Goal: Task Accomplishment & Management: Use online tool/utility

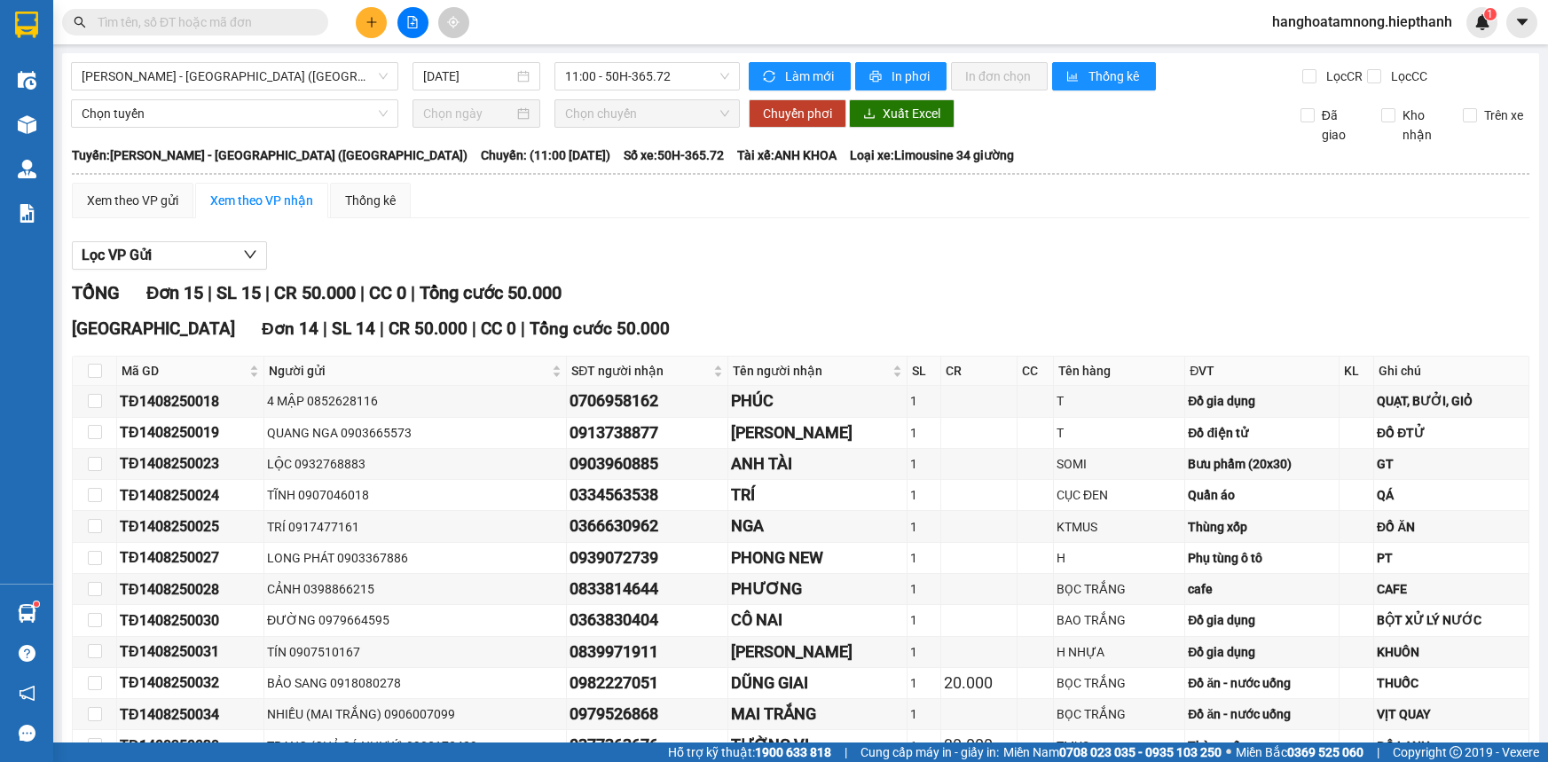
click at [264, 22] on input "text" at bounding box center [202, 22] width 209 height 20
drag, startPoint x: 0, startPoint y: 0, endPoint x: 264, endPoint y: 23, distance: 265.4
click at [264, 23] on input "text" at bounding box center [202, 22] width 209 height 20
click at [193, 30] on input "text" at bounding box center [202, 22] width 209 height 20
paste input "60141"
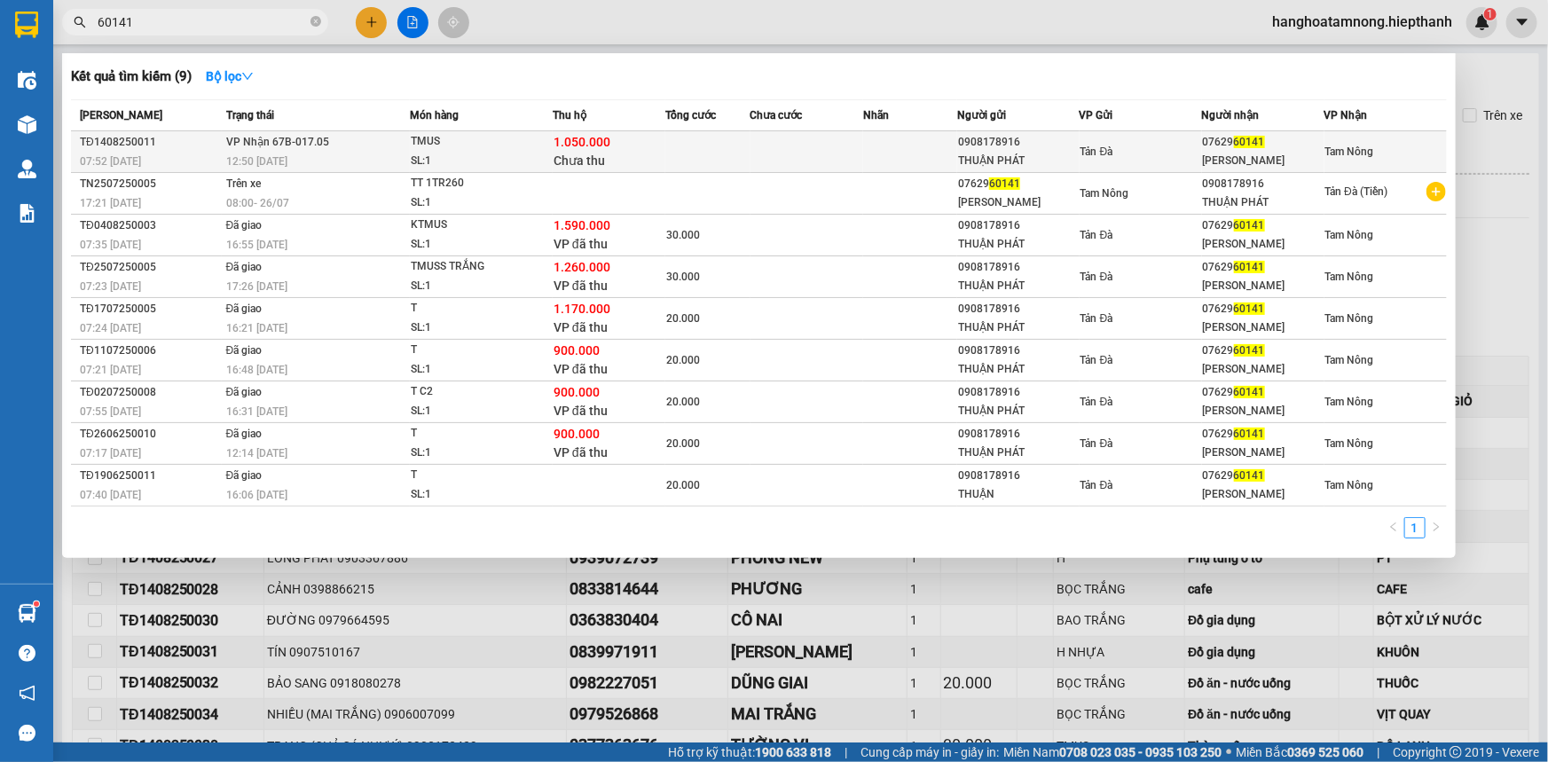
type input "60141"
click at [674, 163] on td at bounding box center [707, 152] width 84 height 42
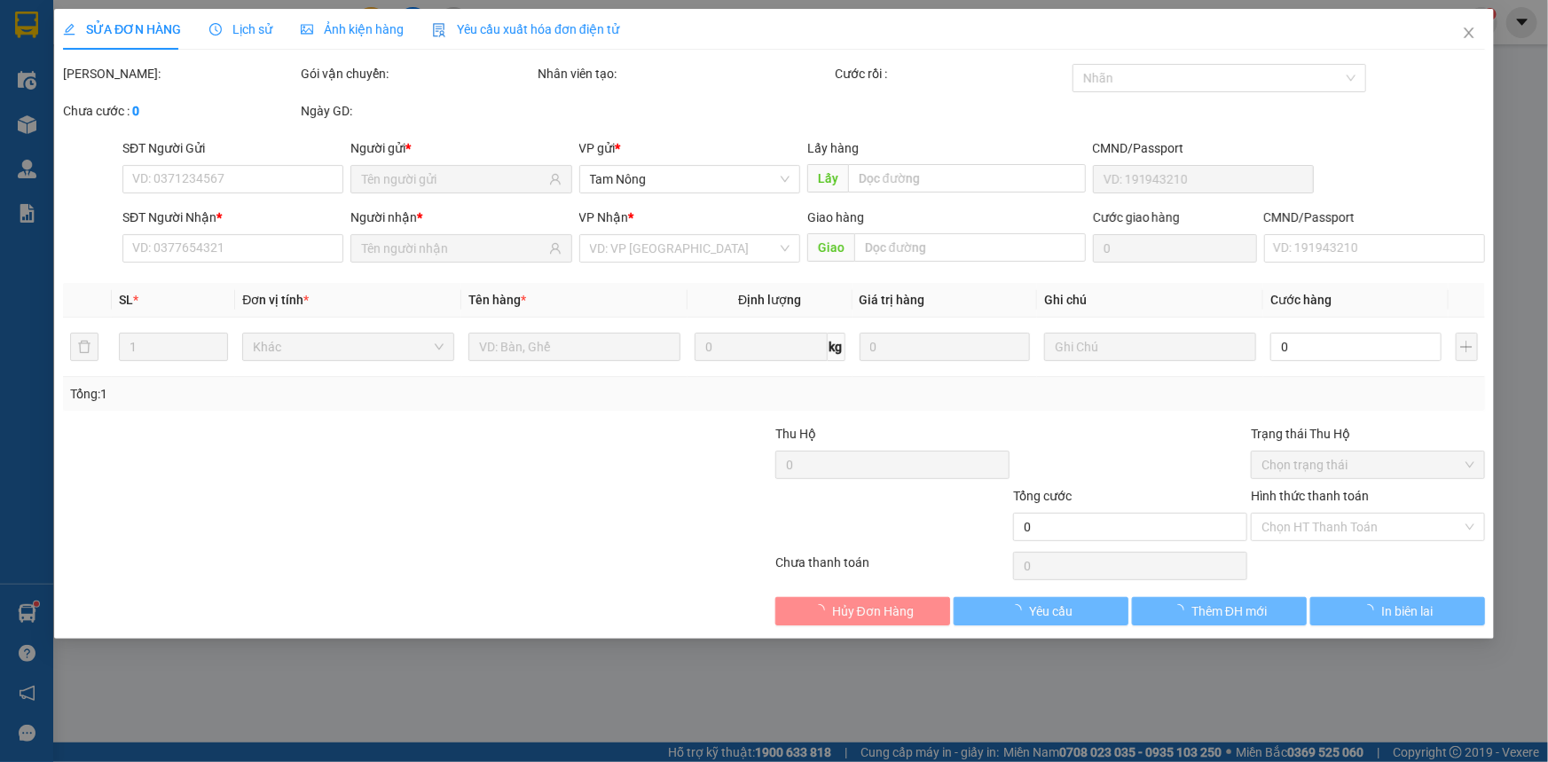
type input "0908178916"
type input "THUẬN PHÁT"
type input "0762960141"
type input "[PERSON_NAME]"
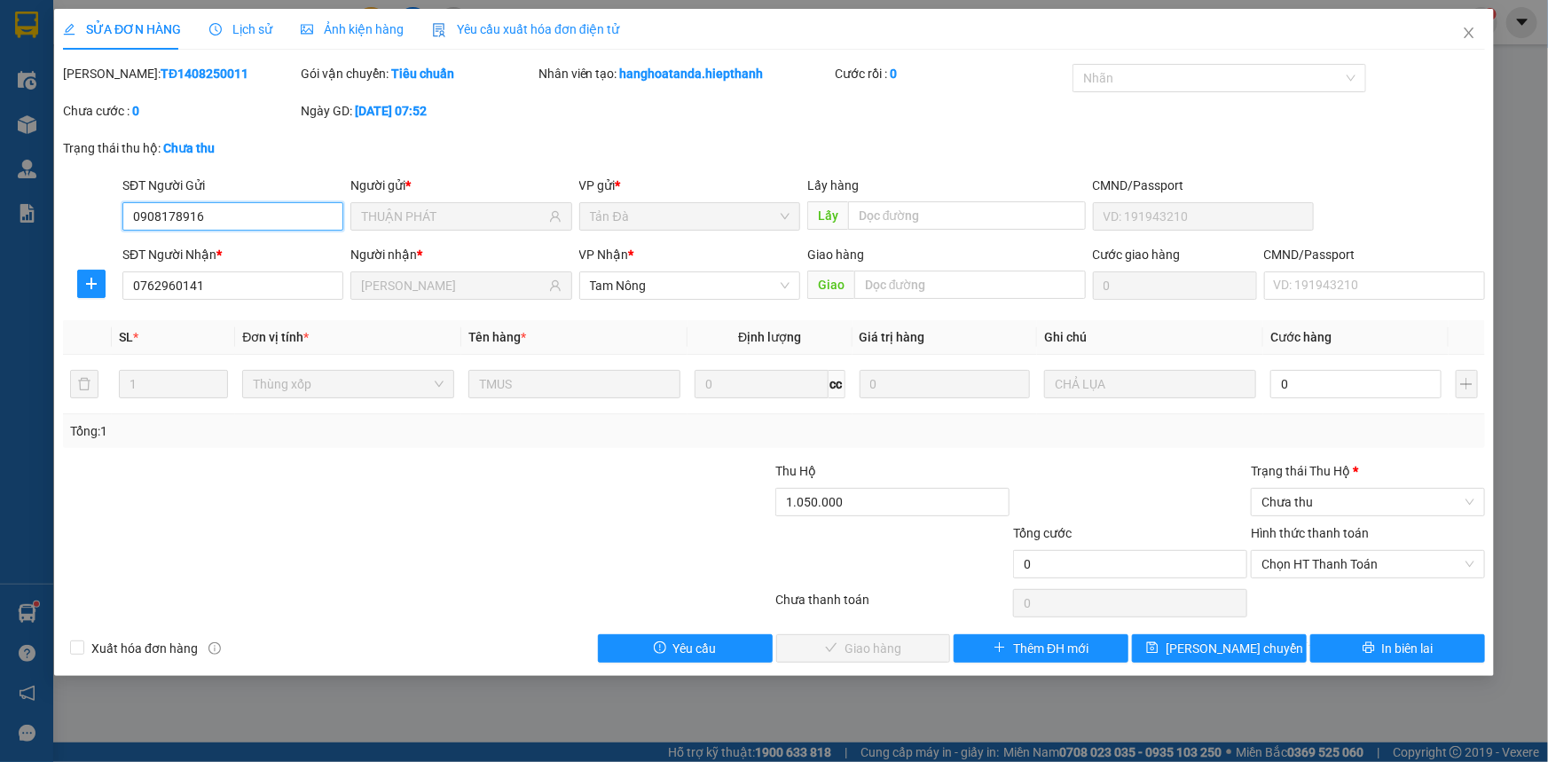
drag, startPoint x: 228, startPoint y: 216, endPoint x: 98, endPoint y: 219, distance: 129.6
click at [98, 219] on div "SĐT Người Gửi 0908178916 0908178916 Người gửi * THUẬN PHÁT VP gửi * Tản Đà Lấy …" at bounding box center [774, 207] width 1426 height 62
drag, startPoint x: 221, startPoint y: 293, endPoint x: 99, endPoint y: 293, distance: 121.6
click at [99, 293] on div "SĐT Người Nhận * 0762960141 0762960141 Người nhận * HUỲNH TÚ VP Nhận * Tam Nông…" at bounding box center [774, 276] width 1426 height 62
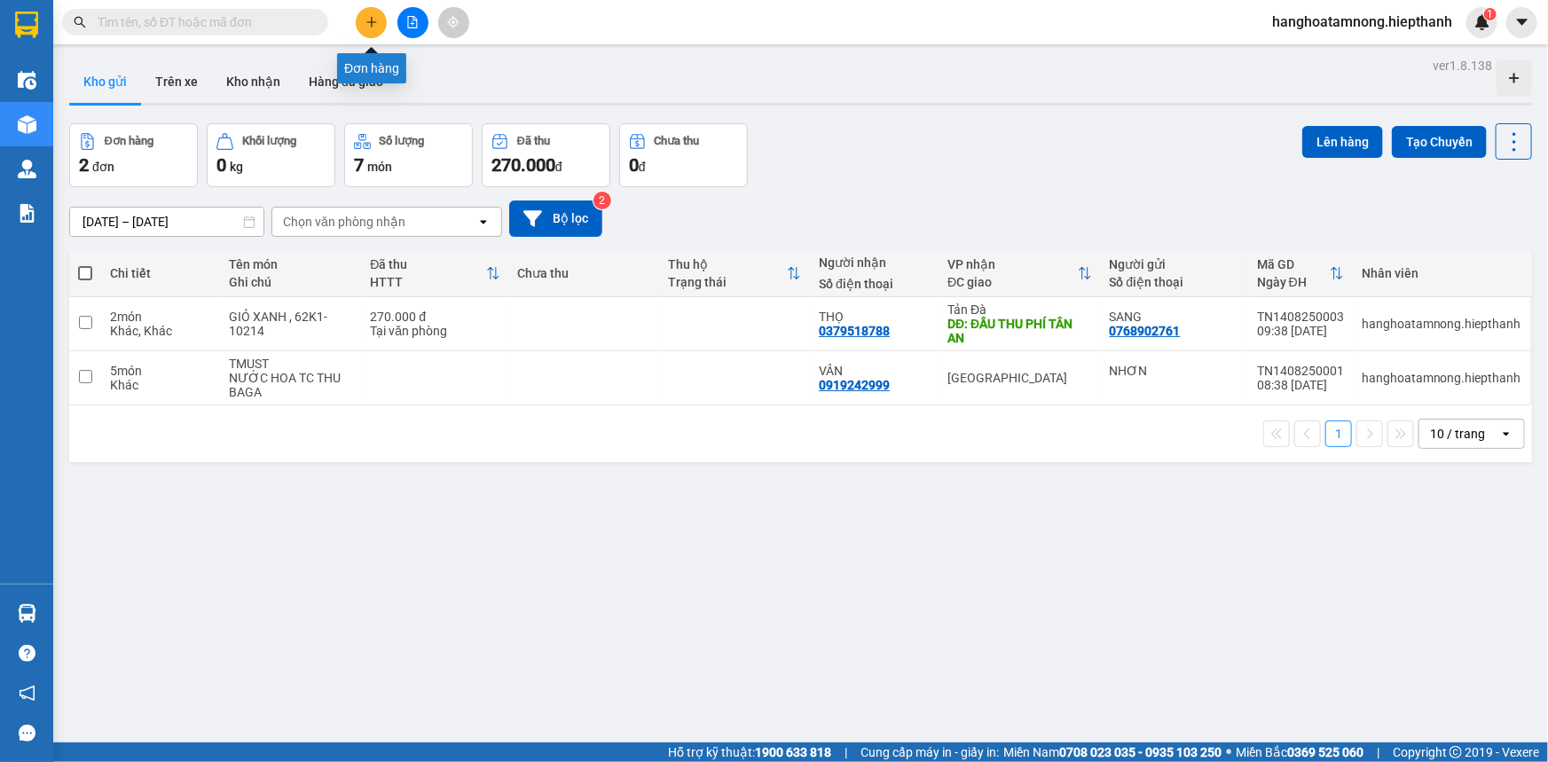
click at [368, 24] on icon "plus" at bounding box center [372, 22] width 12 height 12
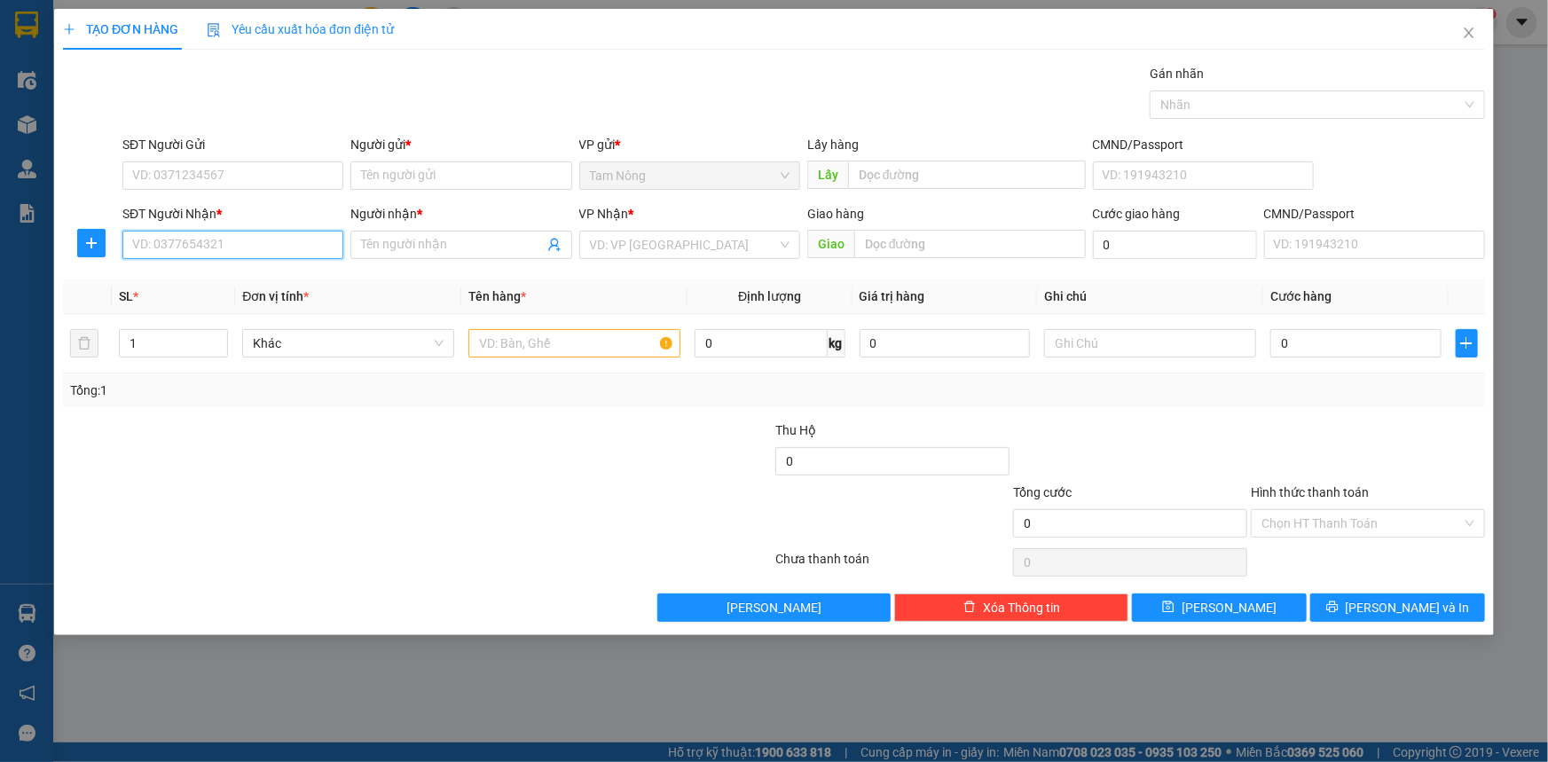
click at [298, 253] on input "SĐT Người Nhận *" at bounding box center [232, 245] width 221 height 28
paste input "0908178916"
type input "0908178916"
click at [204, 180] on input "SĐT Người Gửi" at bounding box center [232, 175] width 221 height 28
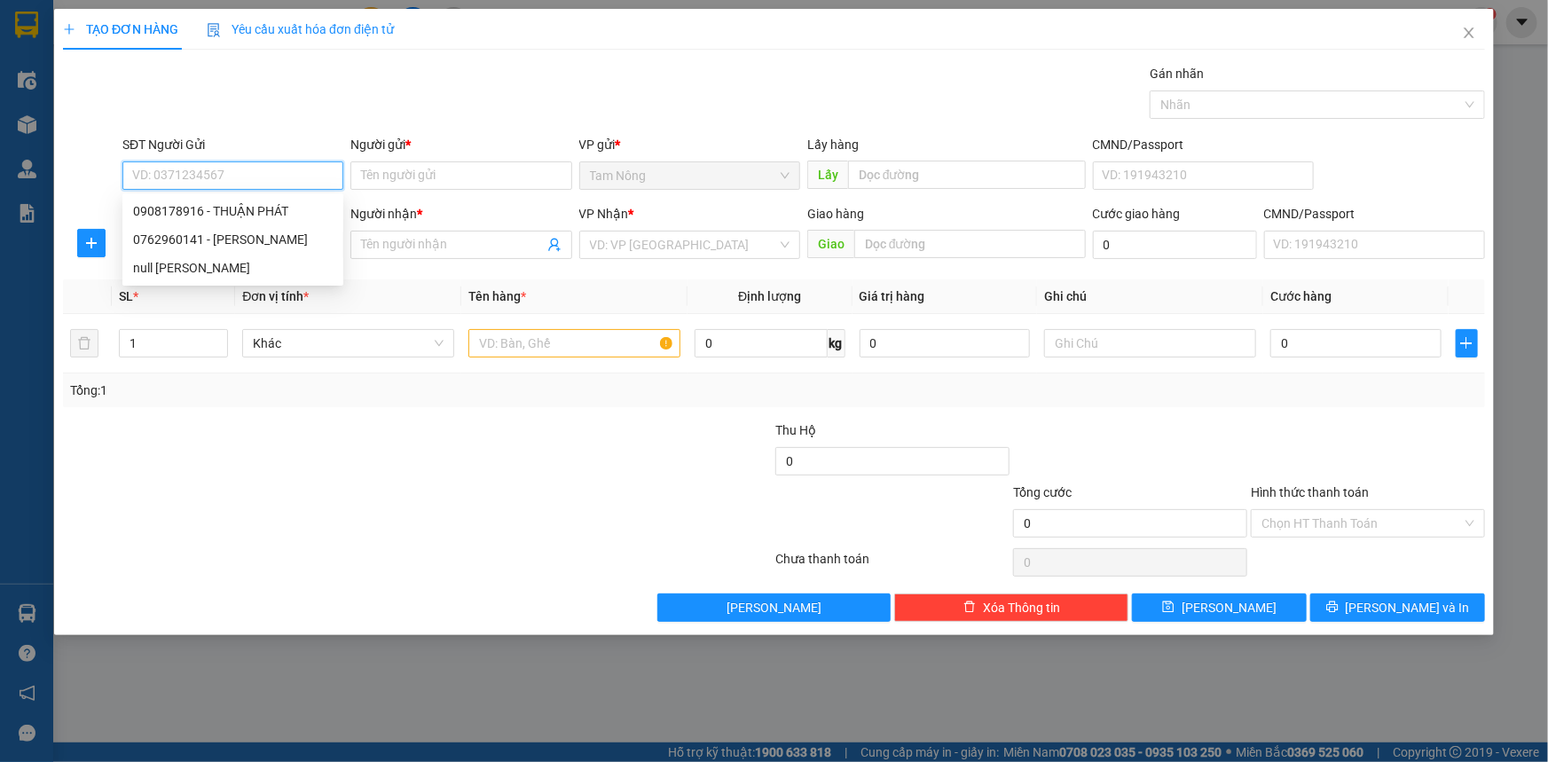
paste input "0762960141"
type input "0762960141"
click at [305, 205] on div "0762960141 - [PERSON_NAME]" at bounding box center [233, 211] width 200 height 20
type input "[PERSON_NAME]"
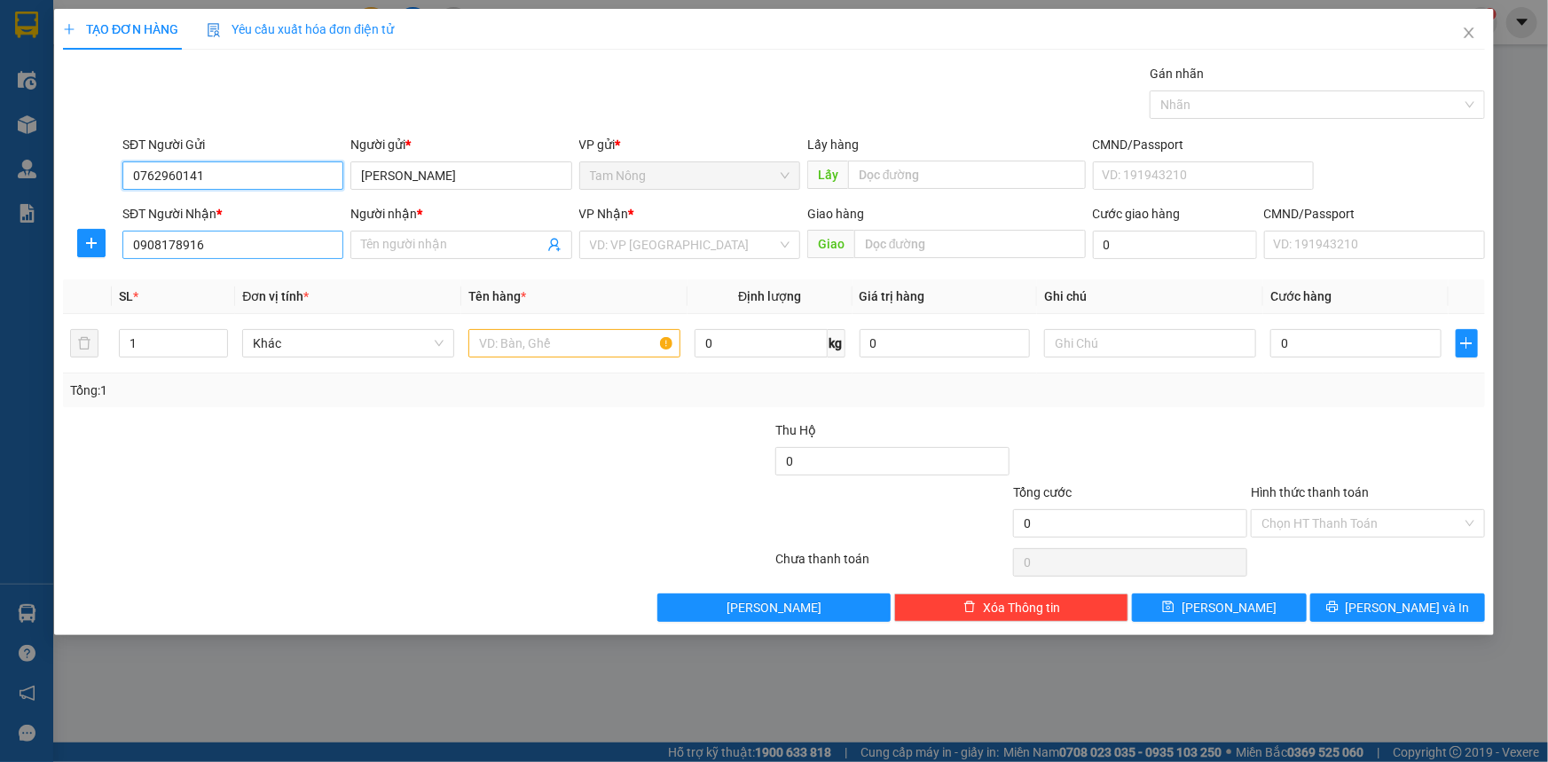
type input "0762960141"
click at [258, 243] on input "0908178916" at bounding box center [232, 245] width 221 height 28
click at [247, 286] on div "0908178916 - THUẬN PHÁT" at bounding box center [233, 281] width 200 height 20
type input "THUẬN PHÁT"
click at [641, 247] on input "search" at bounding box center [683, 245] width 187 height 27
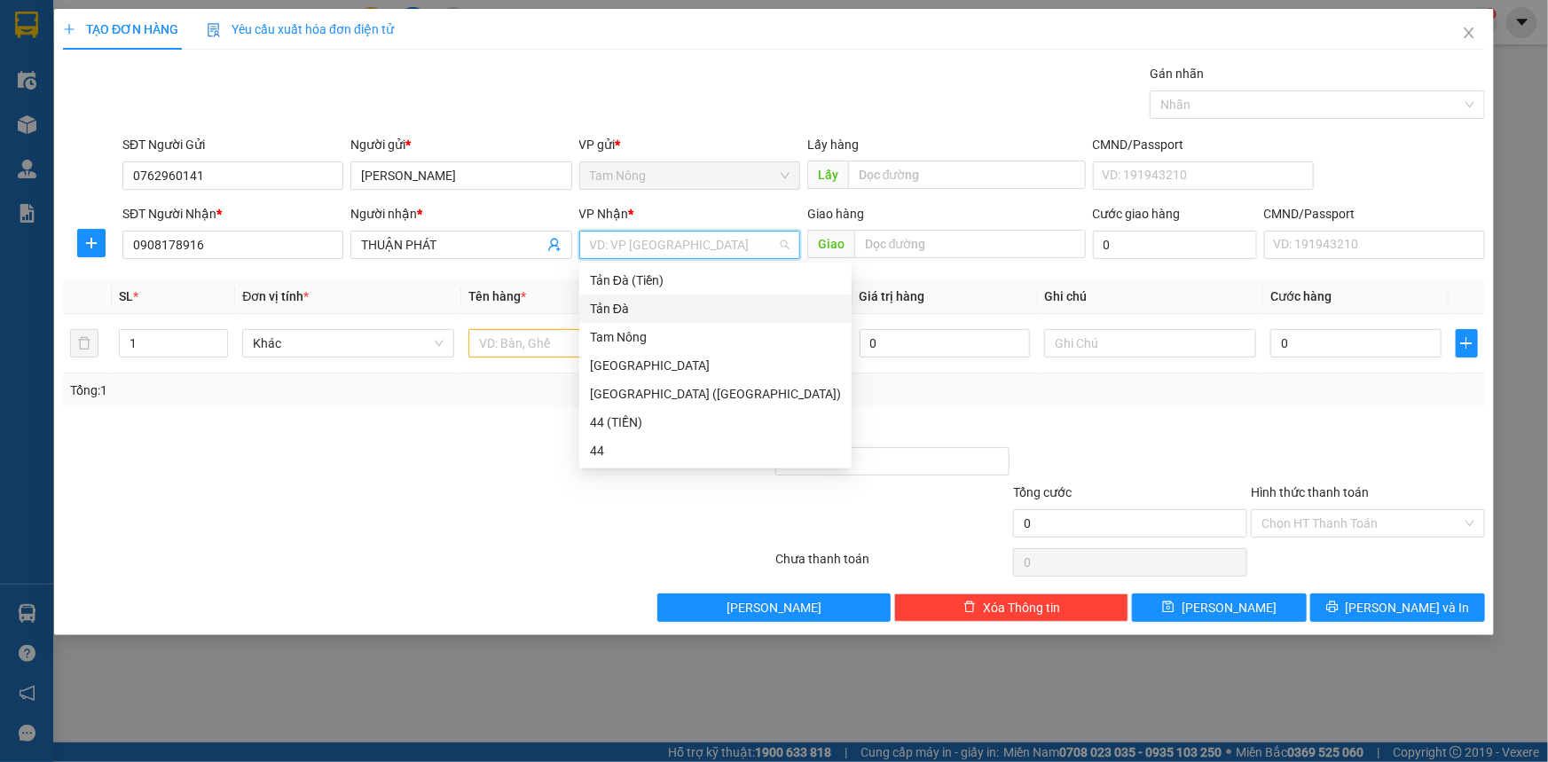
drag, startPoint x: 612, startPoint y: 309, endPoint x: 588, endPoint y: 290, distance: 30.3
click at [613, 308] on div "Tản Đà" at bounding box center [715, 309] width 251 height 20
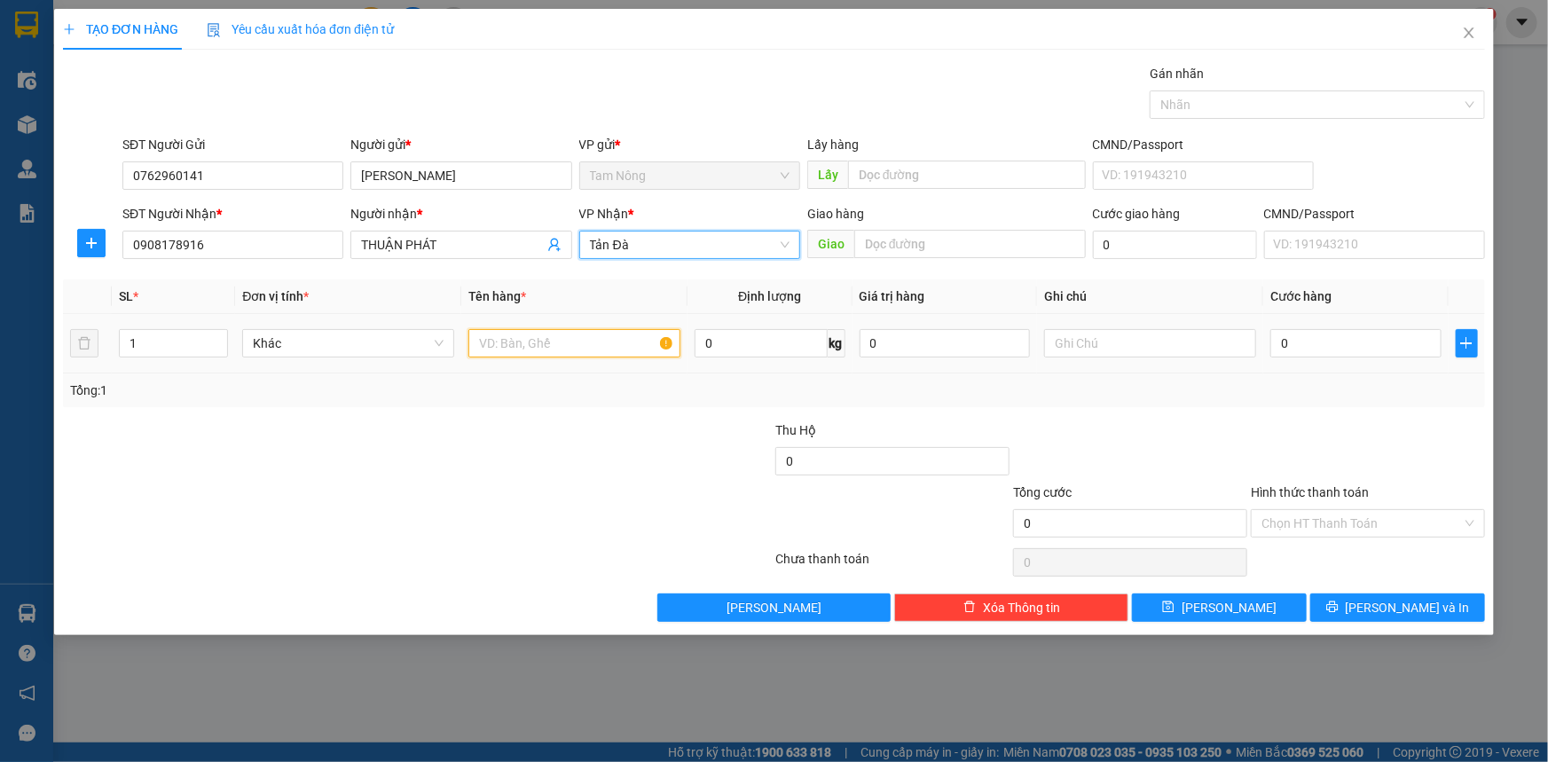
click at [559, 343] on input "text" at bounding box center [574, 343] width 212 height 28
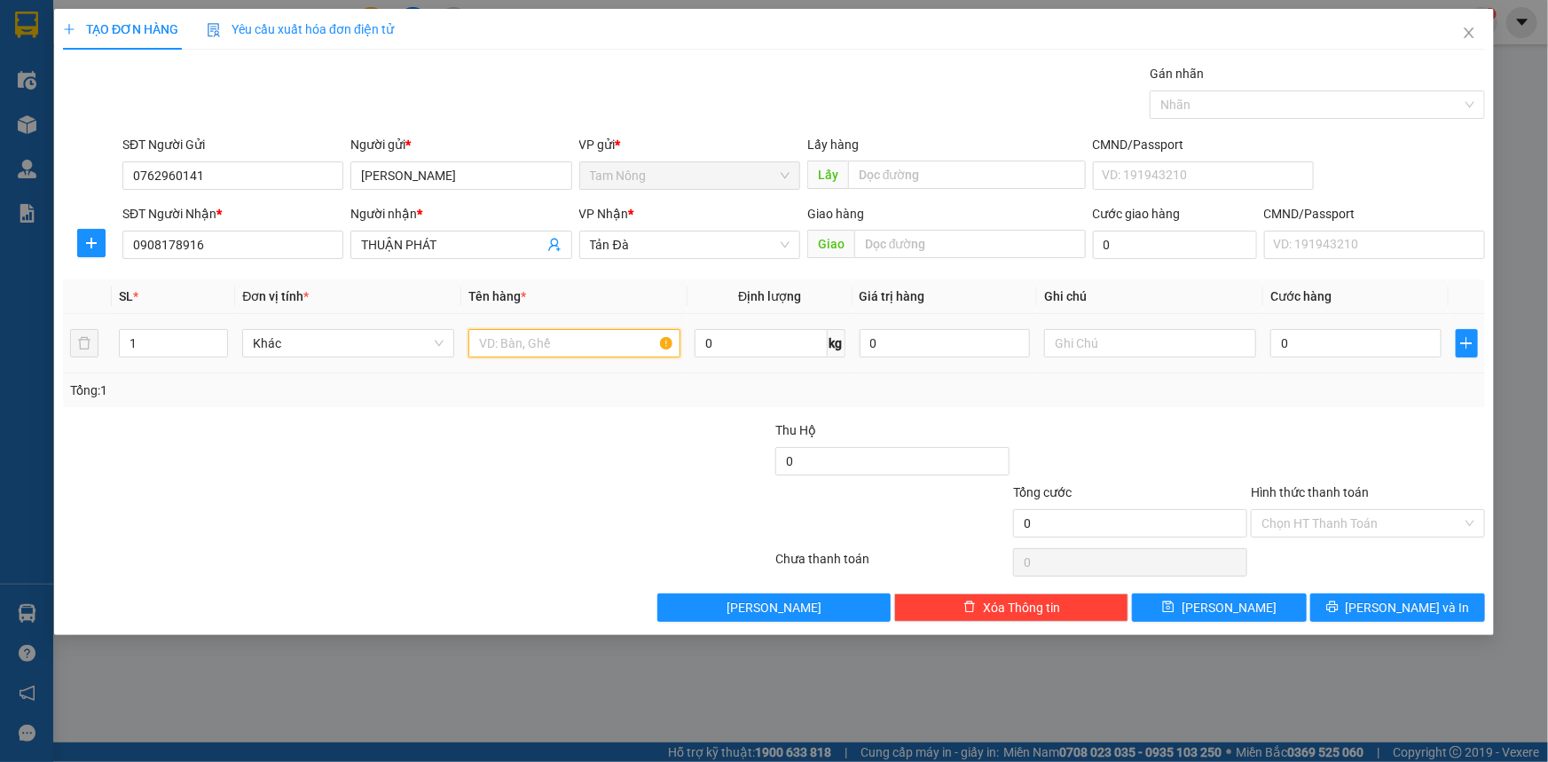
click at [559, 343] on input "text" at bounding box center [574, 343] width 212 height 28
click at [657, 241] on span "Tản Đà" at bounding box center [690, 245] width 200 height 27
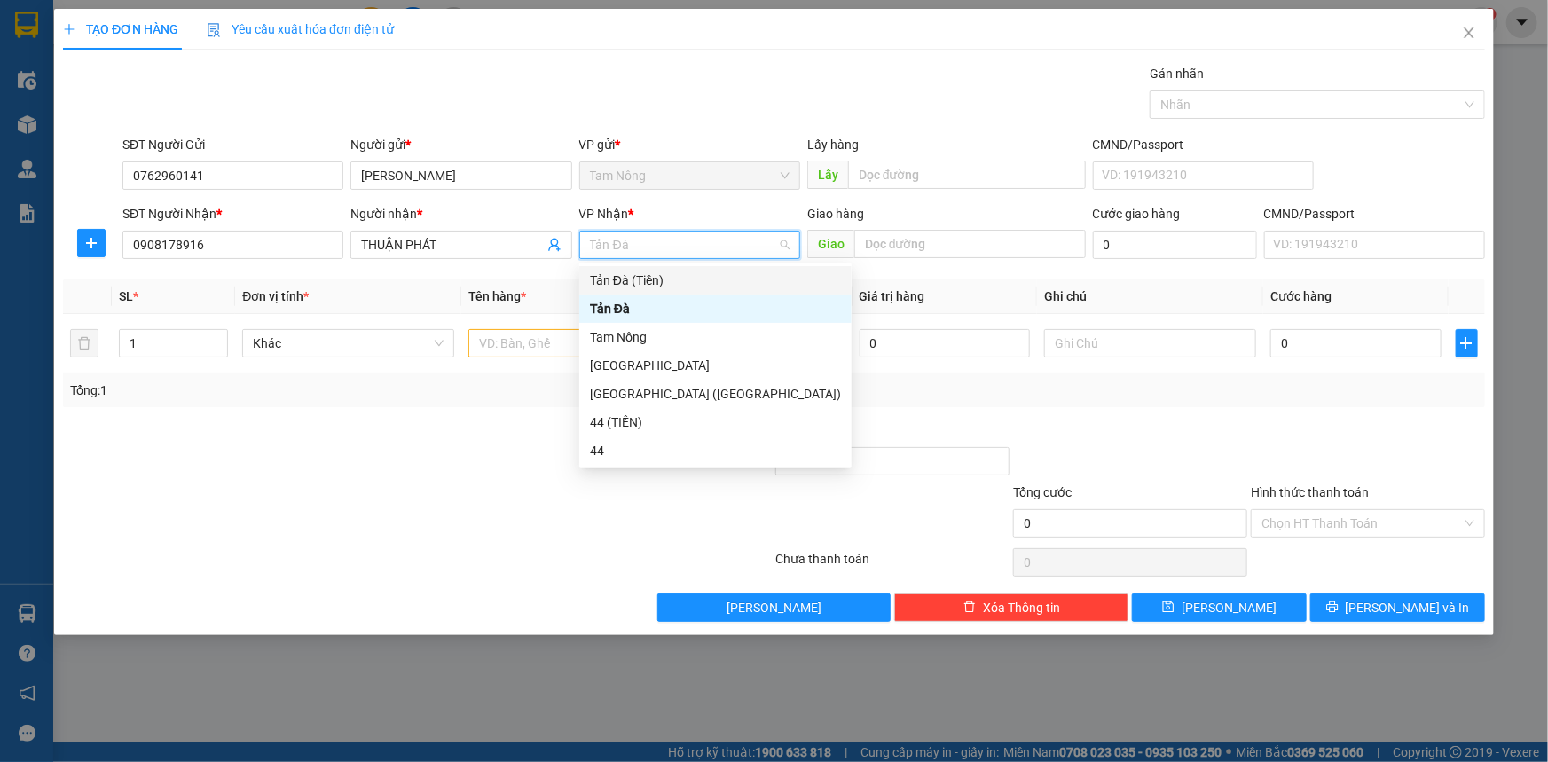
click at [649, 282] on div "Tản Đà (Tiền)" at bounding box center [715, 281] width 251 height 20
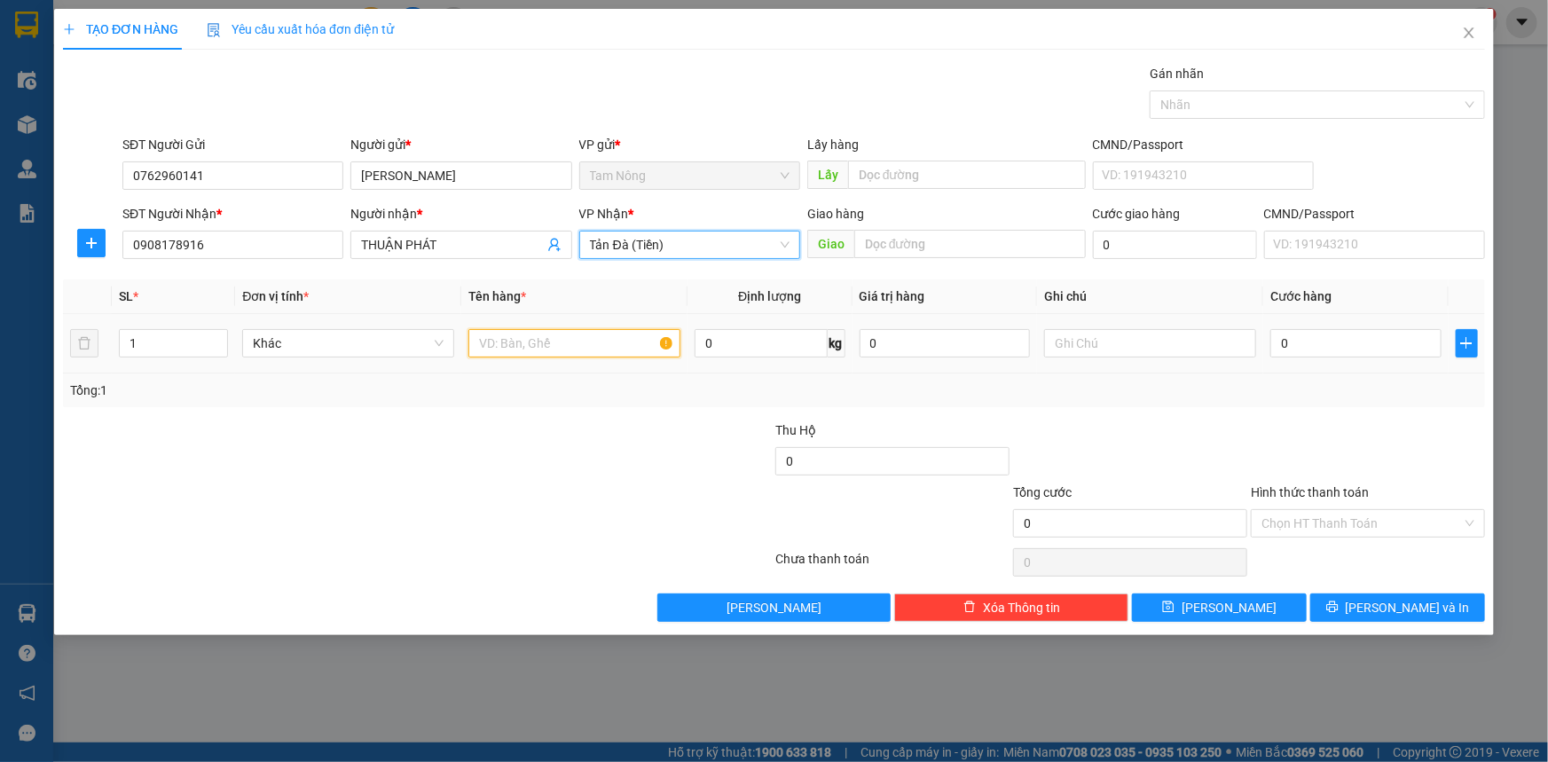
click at [573, 341] on input "text" at bounding box center [574, 343] width 212 height 28
type input "THƯ"
click at [1089, 344] on input "text" at bounding box center [1150, 343] width 212 height 28
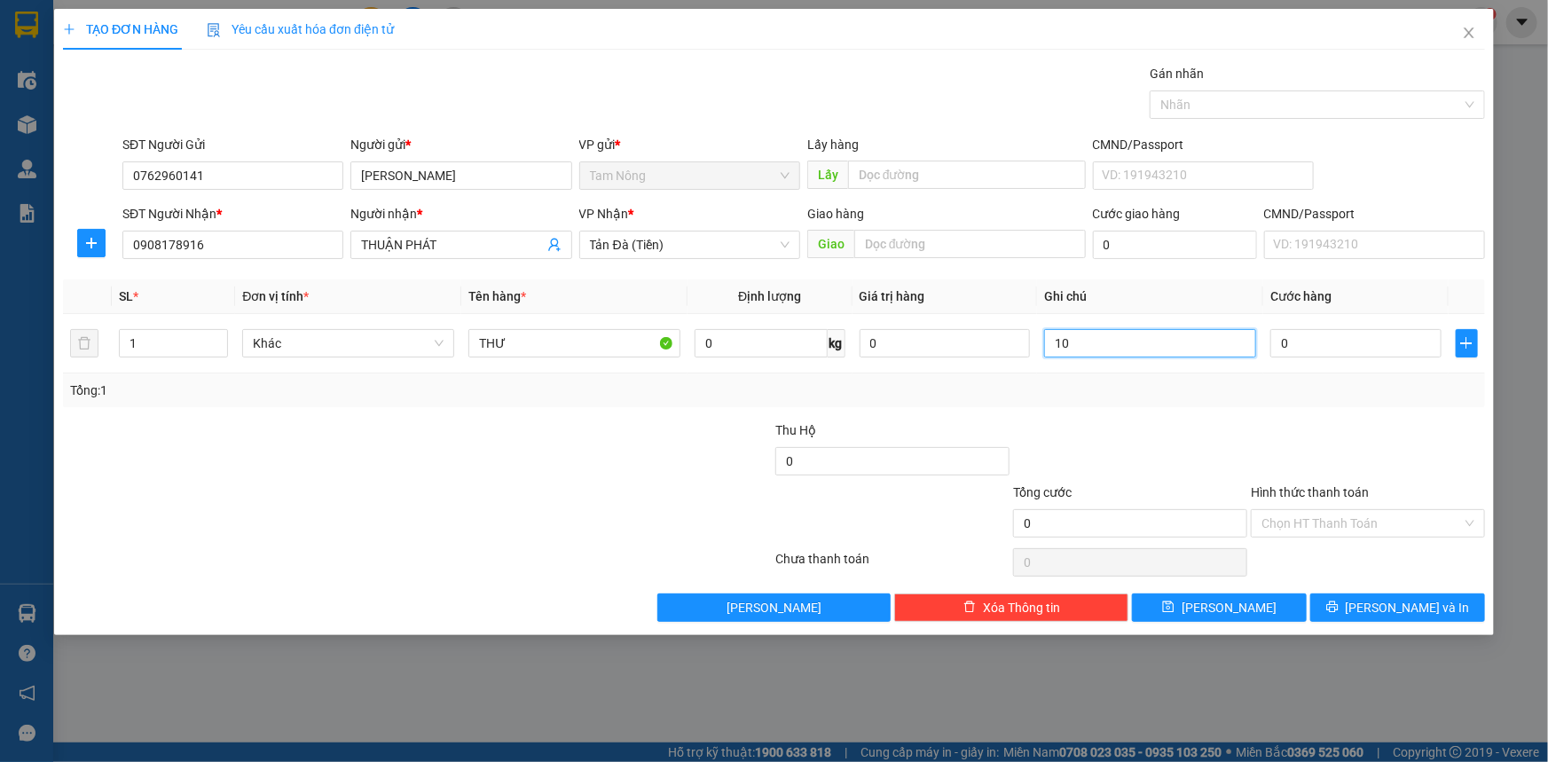
type input "1"
click at [972, 348] on input "0" at bounding box center [945, 343] width 171 height 28
type input "1.050.000"
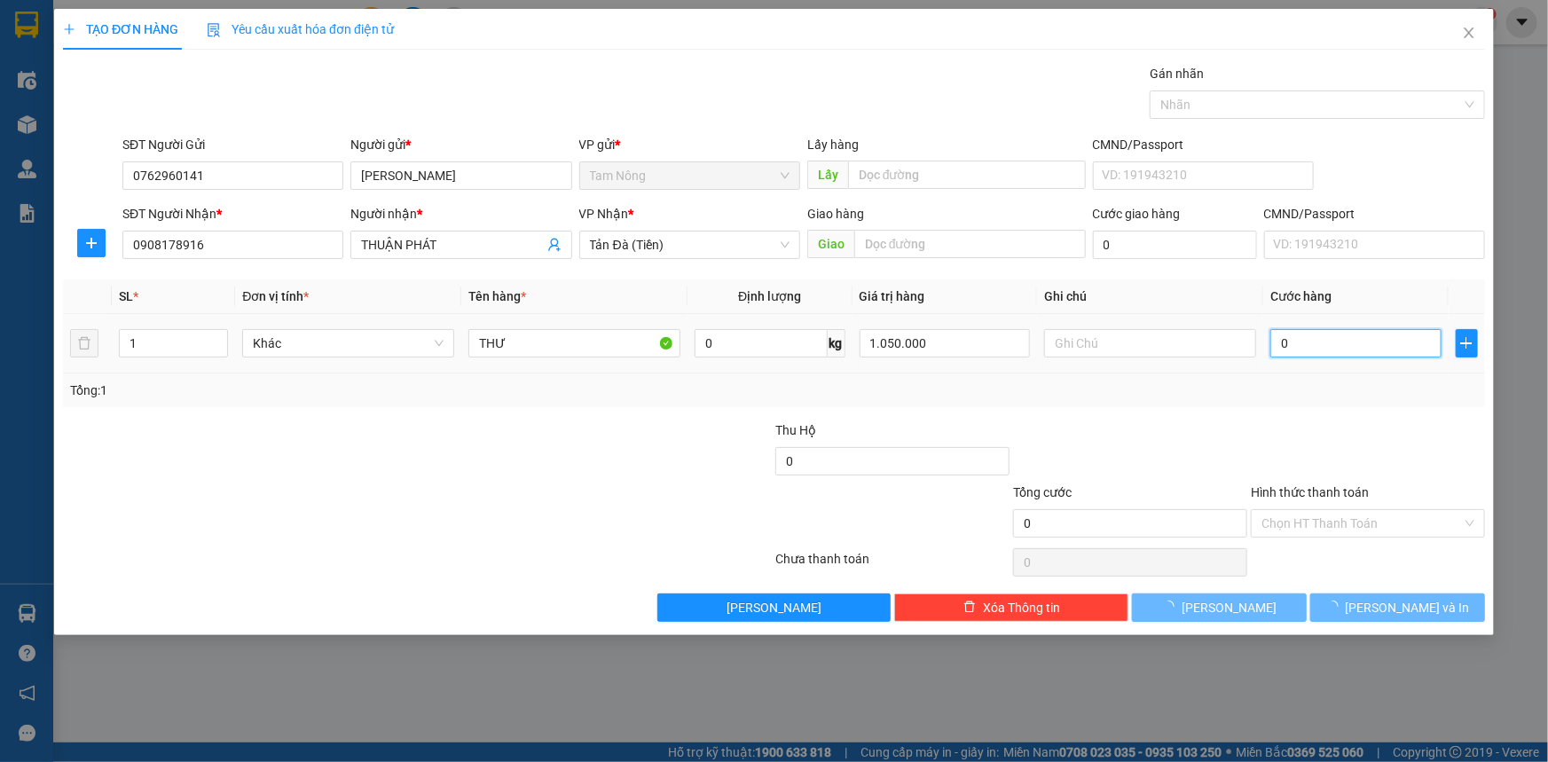
click at [1381, 345] on input "0" at bounding box center [1356, 343] width 171 height 28
type input "1"
type input "10"
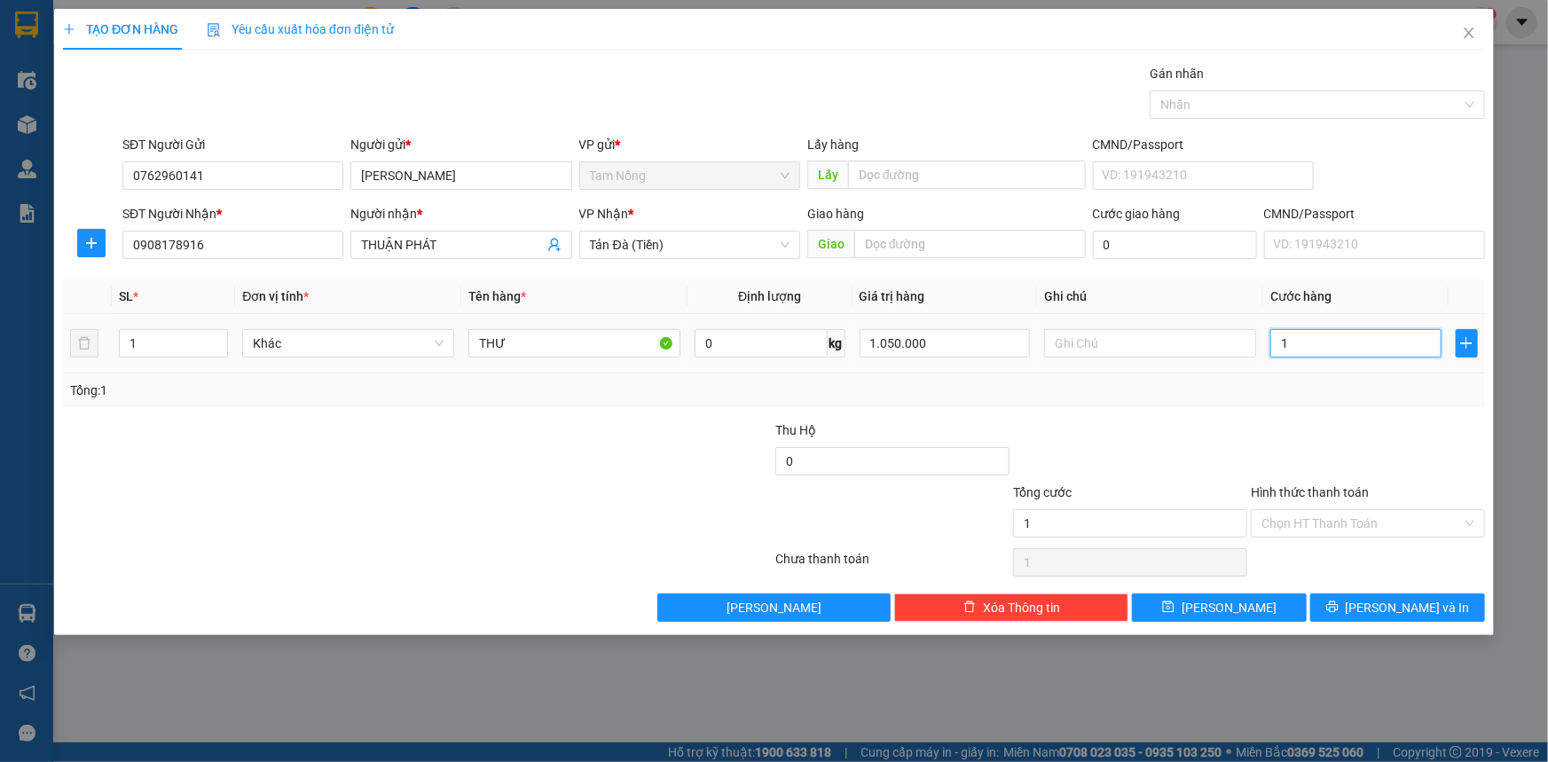
type input "10"
type input "10.000"
click at [1347, 523] on input "Hình thức thanh toán" at bounding box center [1362, 523] width 201 height 27
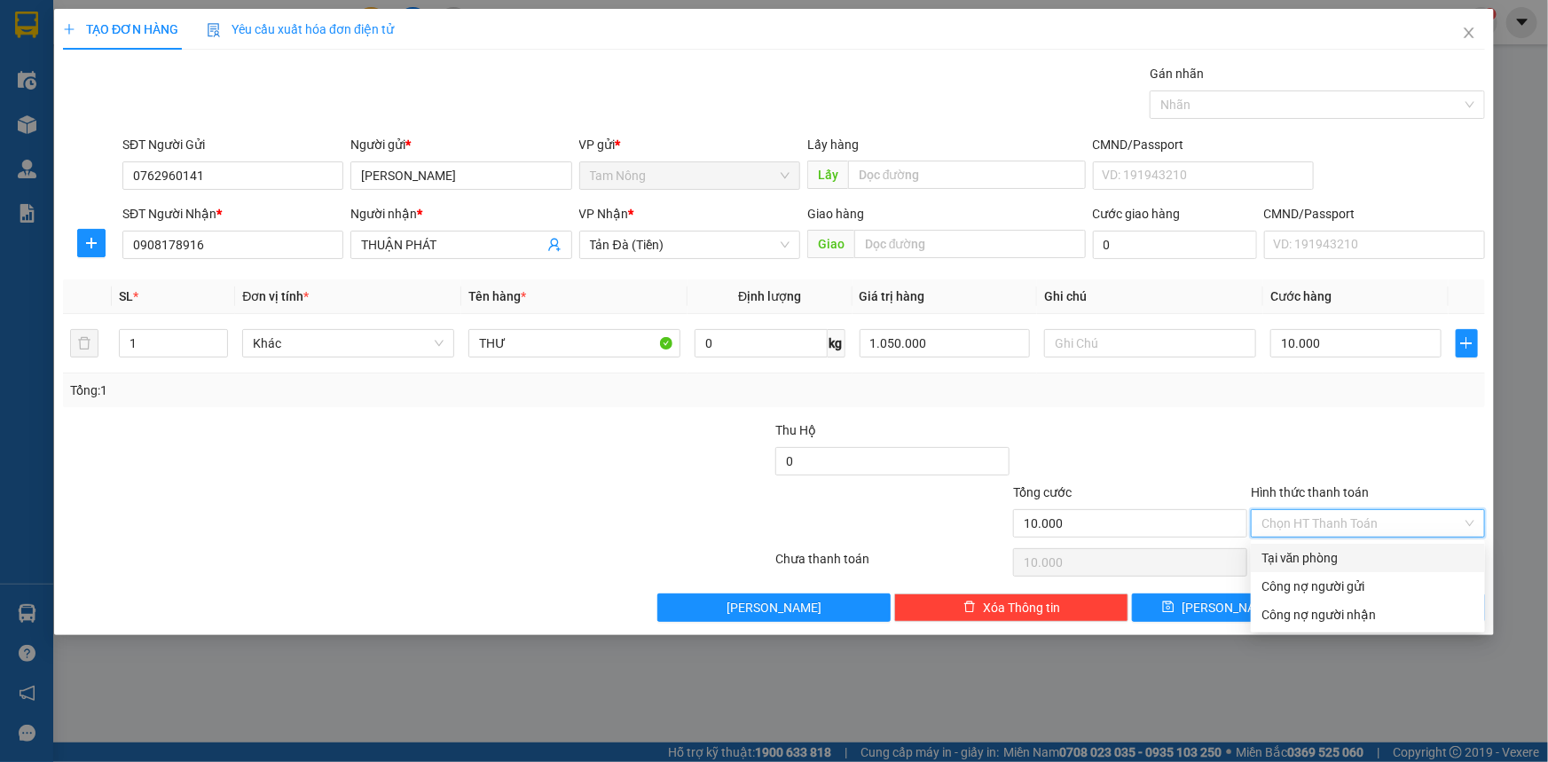
click at [1331, 563] on div "Tại văn phòng" at bounding box center [1368, 558] width 213 height 20
type input "0"
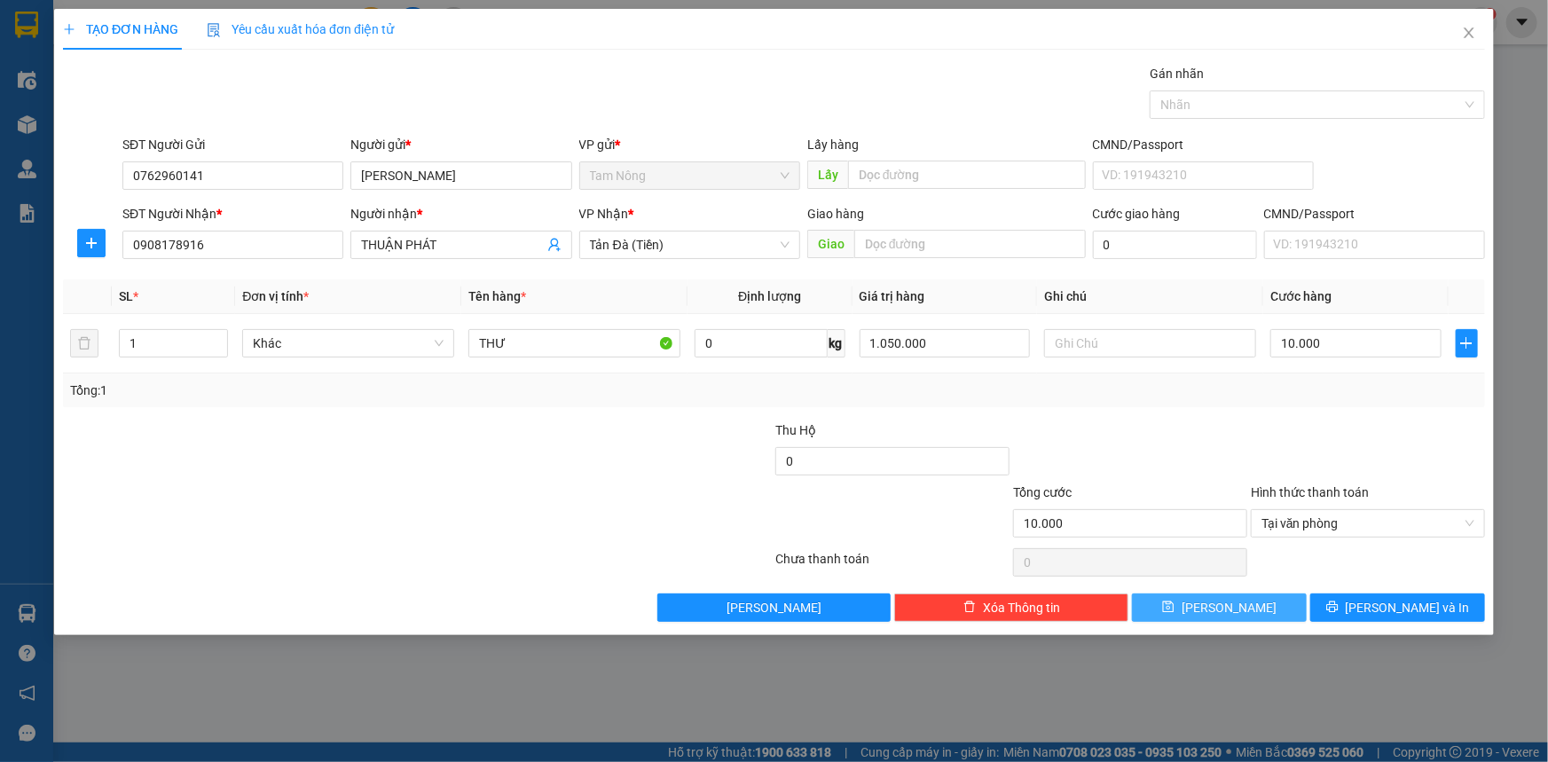
click at [1270, 605] on button "[PERSON_NAME]" at bounding box center [1219, 608] width 175 height 28
type input "0"
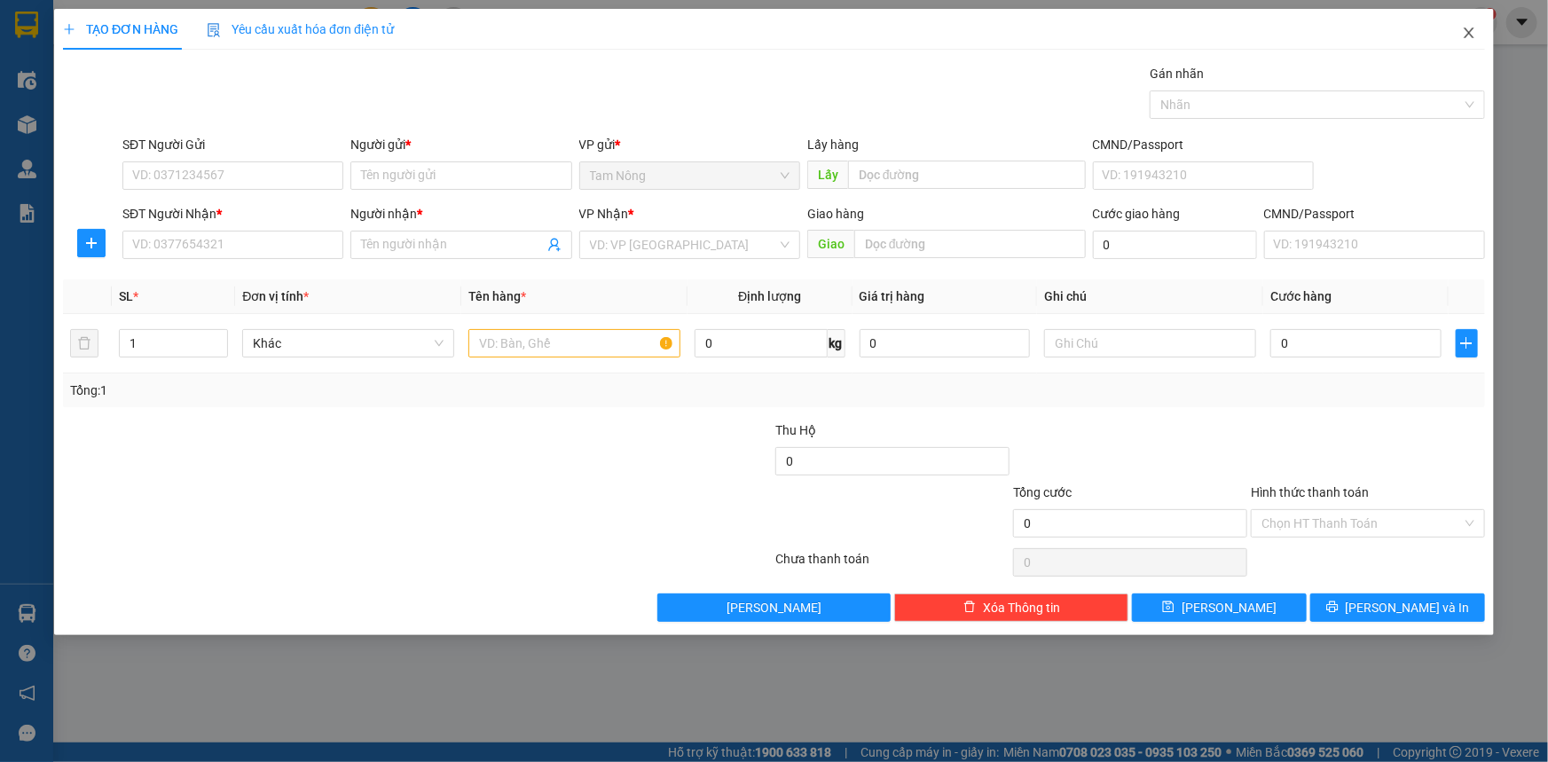
click at [1473, 29] on icon "close" at bounding box center [1469, 33] width 10 height 11
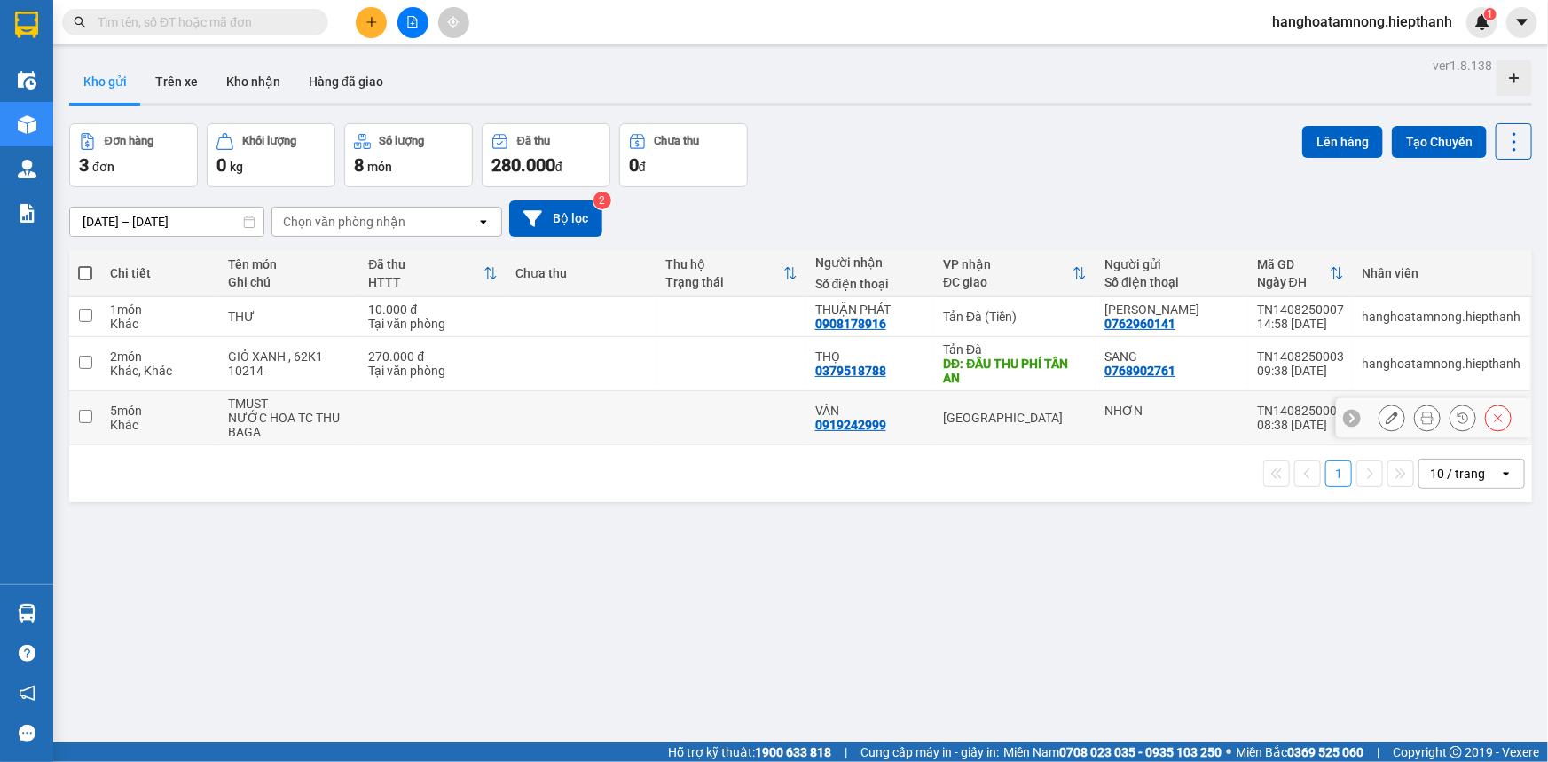
click at [720, 406] on td at bounding box center [732, 418] width 150 height 54
checkbox input "true"
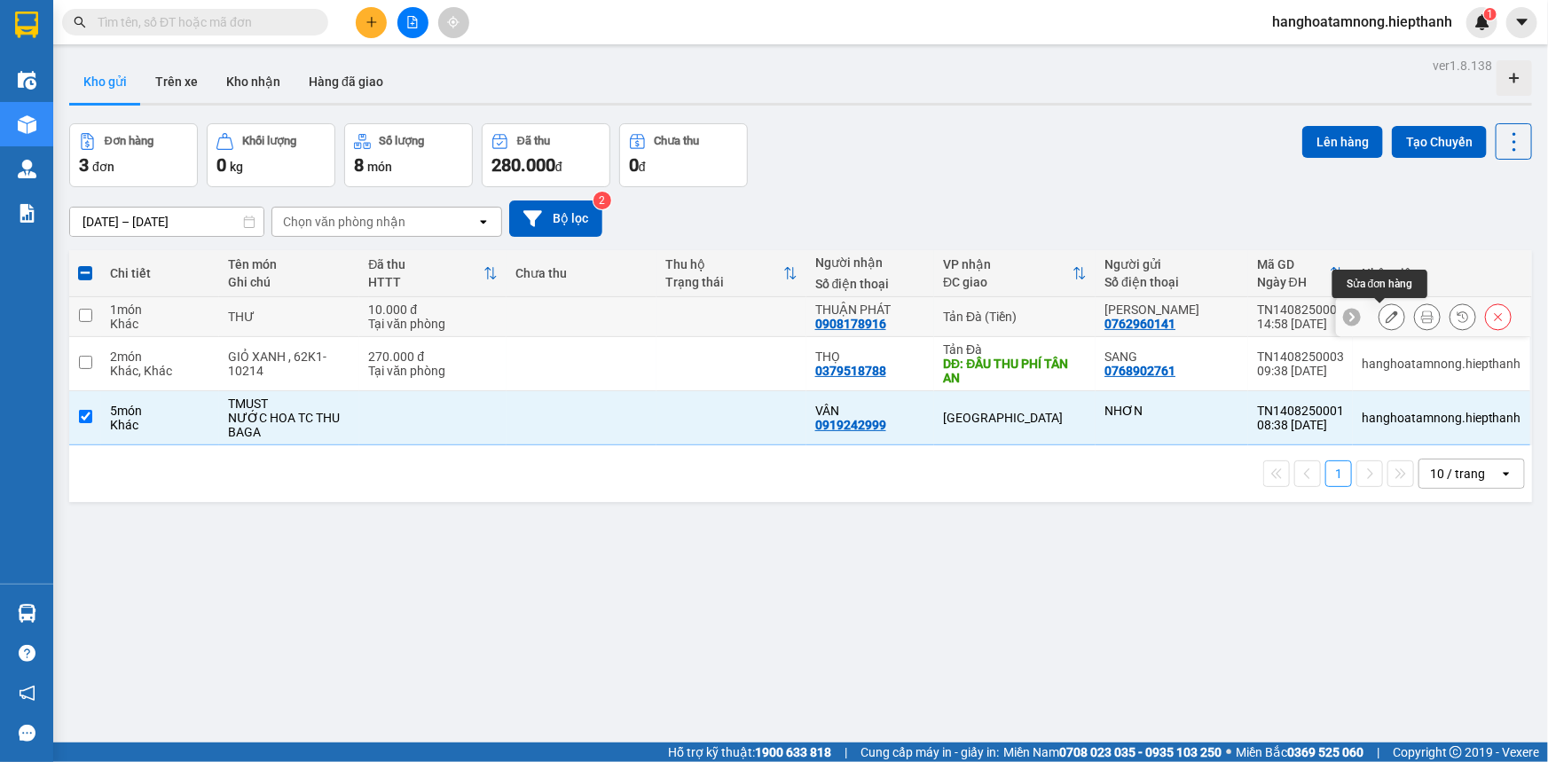
click at [1386, 319] on icon at bounding box center [1392, 317] width 12 height 12
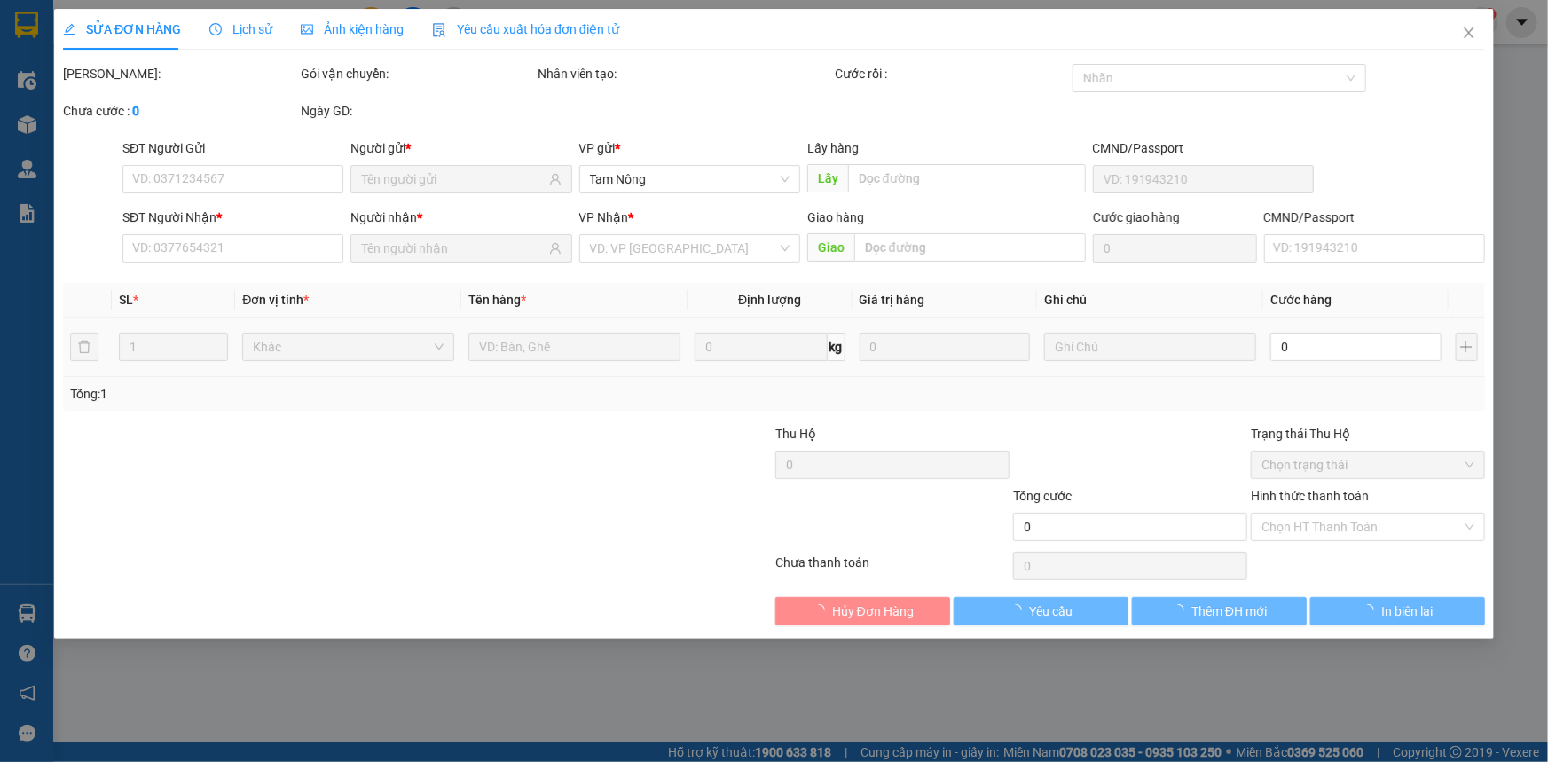
type input "0762960141"
type input "0908178916"
type input "10.000"
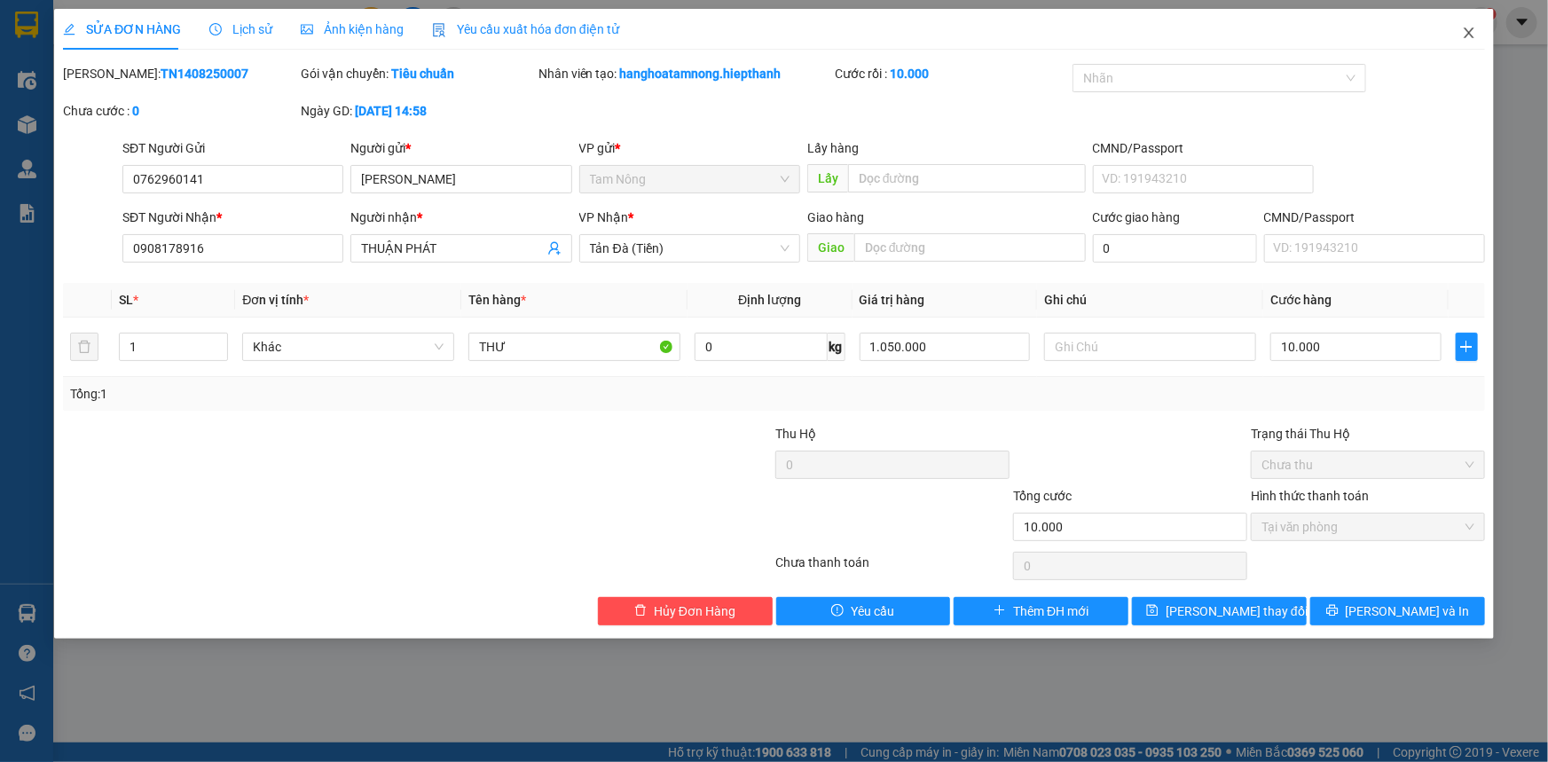
click at [1468, 43] on span "Close" at bounding box center [1469, 34] width 50 height 50
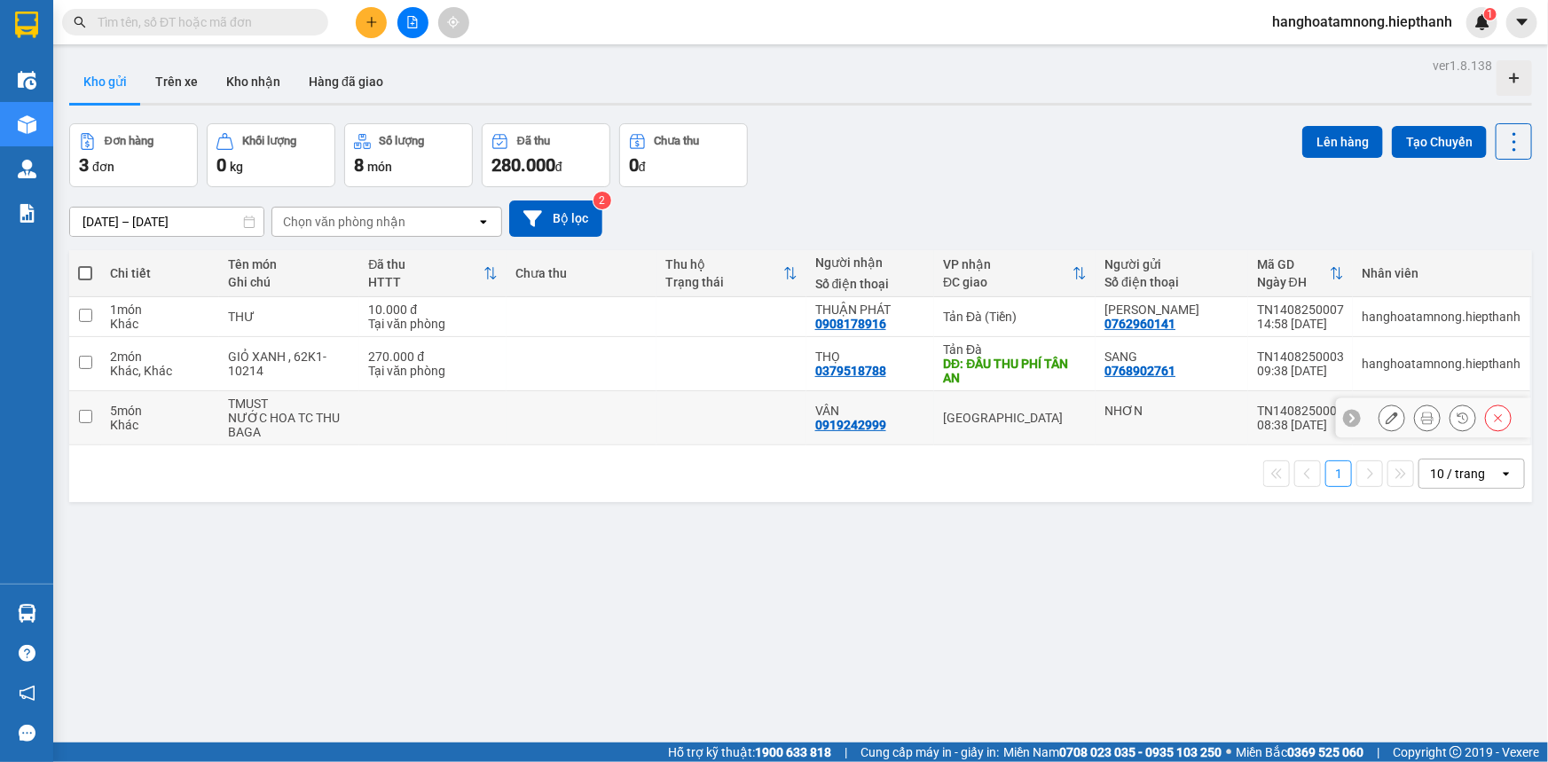
click at [1025, 417] on div "[GEOGRAPHIC_DATA]" at bounding box center [1015, 418] width 144 height 14
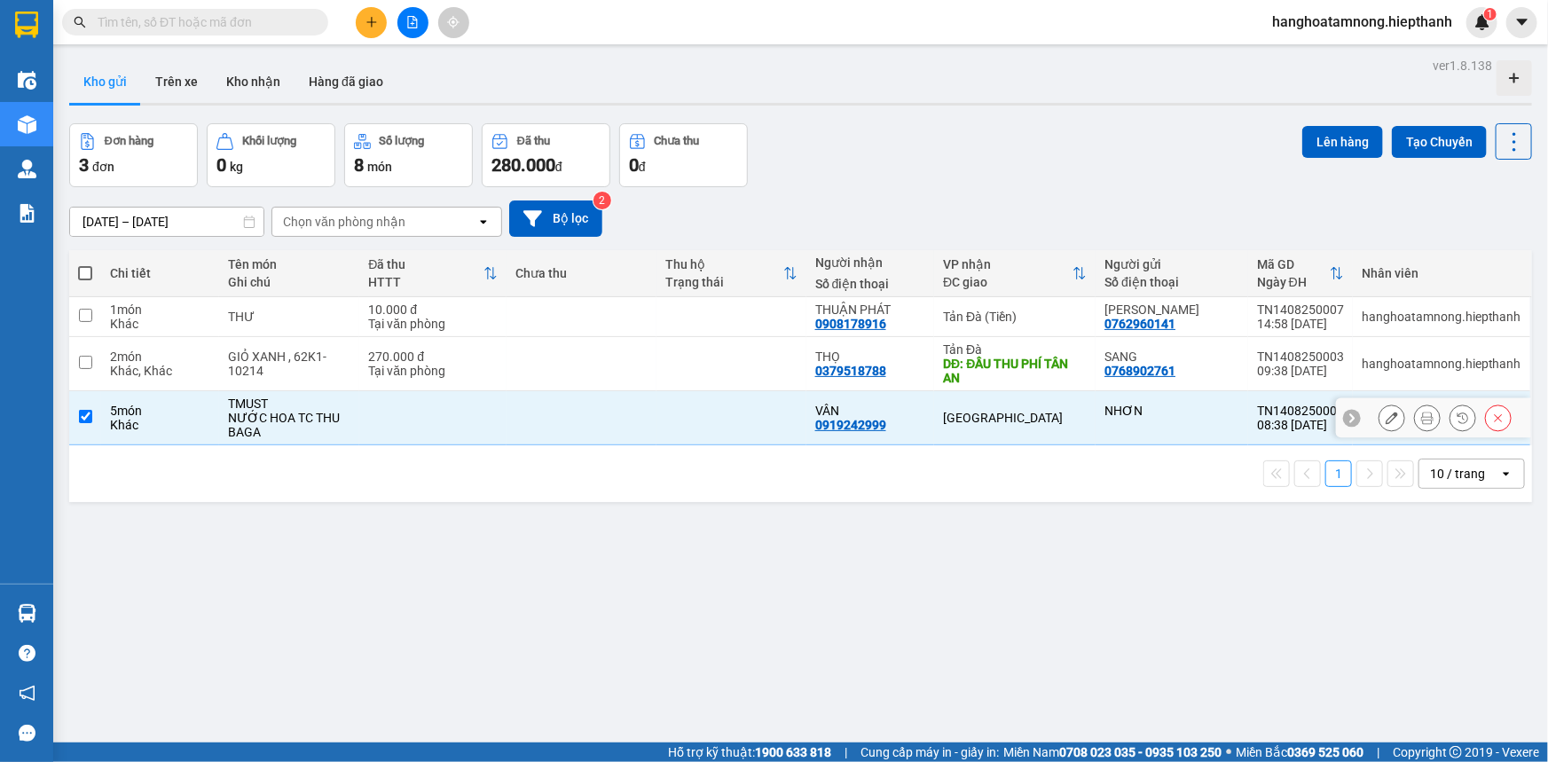
checkbox input "true"
click at [1340, 151] on button "Lên hàng" at bounding box center [1342, 142] width 81 height 32
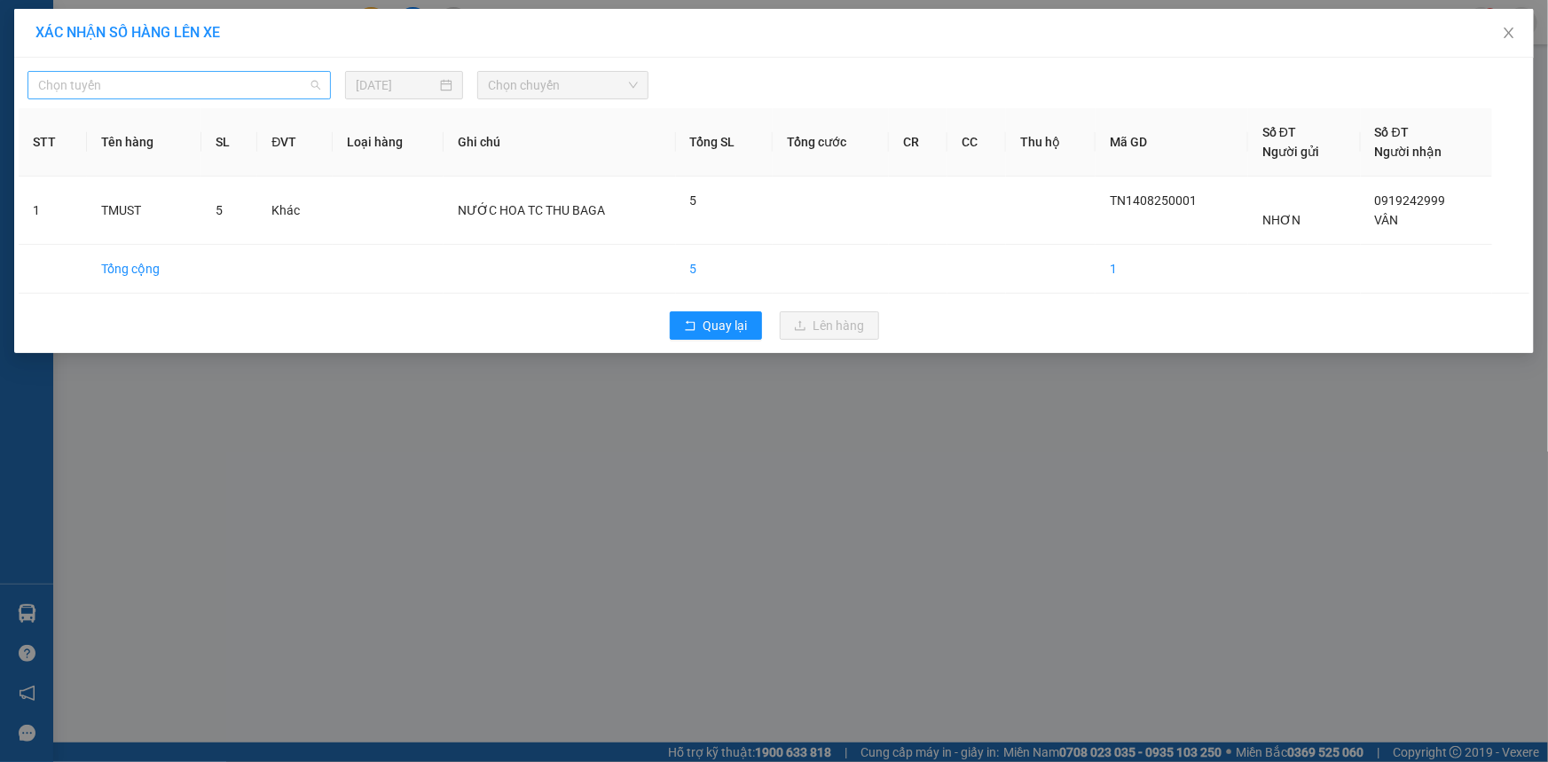
click at [173, 83] on span "Chọn tuyến" at bounding box center [179, 85] width 282 height 27
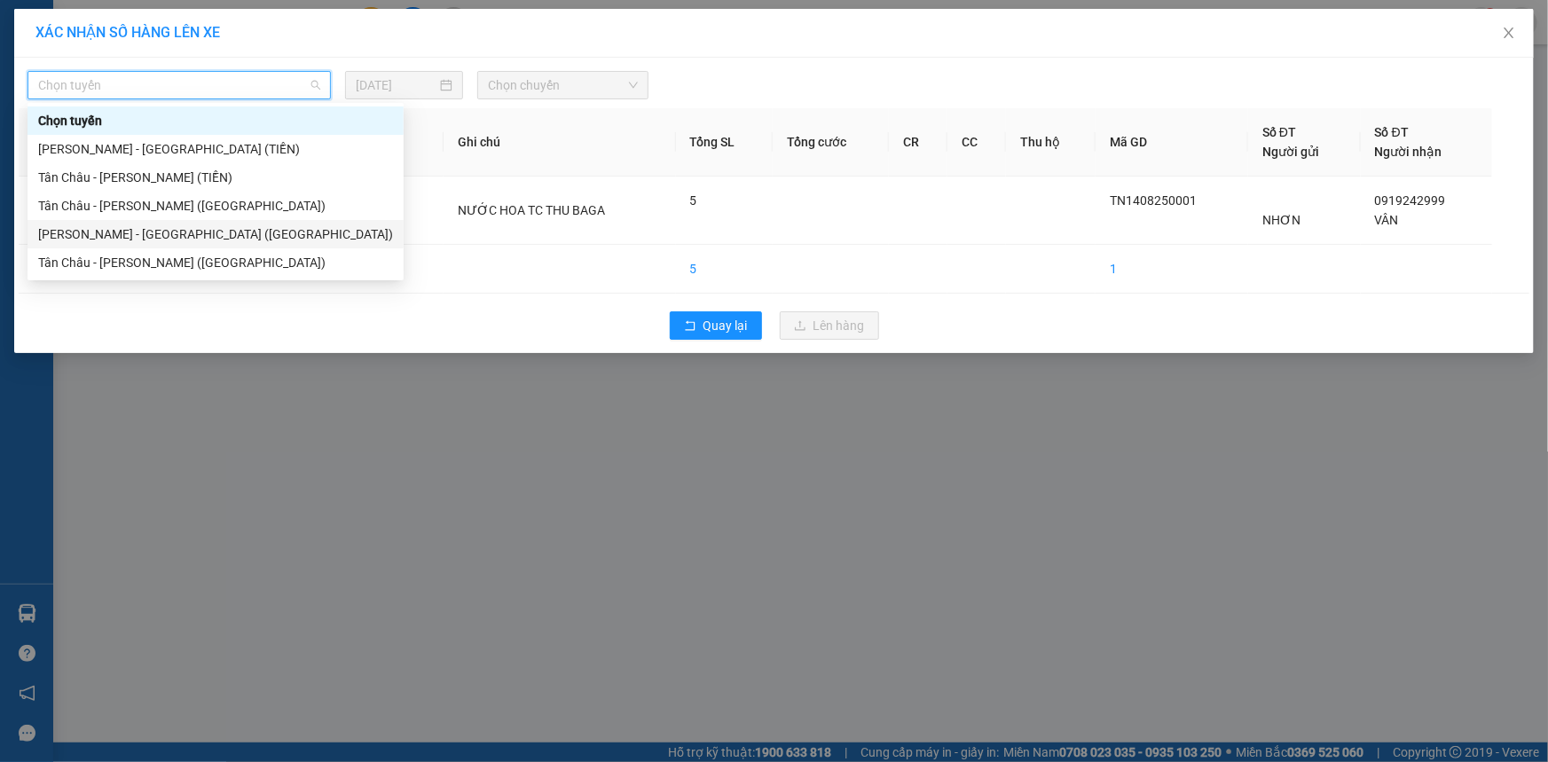
click at [115, 232] on div "[PERSON_NAME] - [GEOGRAPHIC_DATA] ([GEOGRAPHIC_DATA])" at bounding box center [215, 234] width 355 height 20
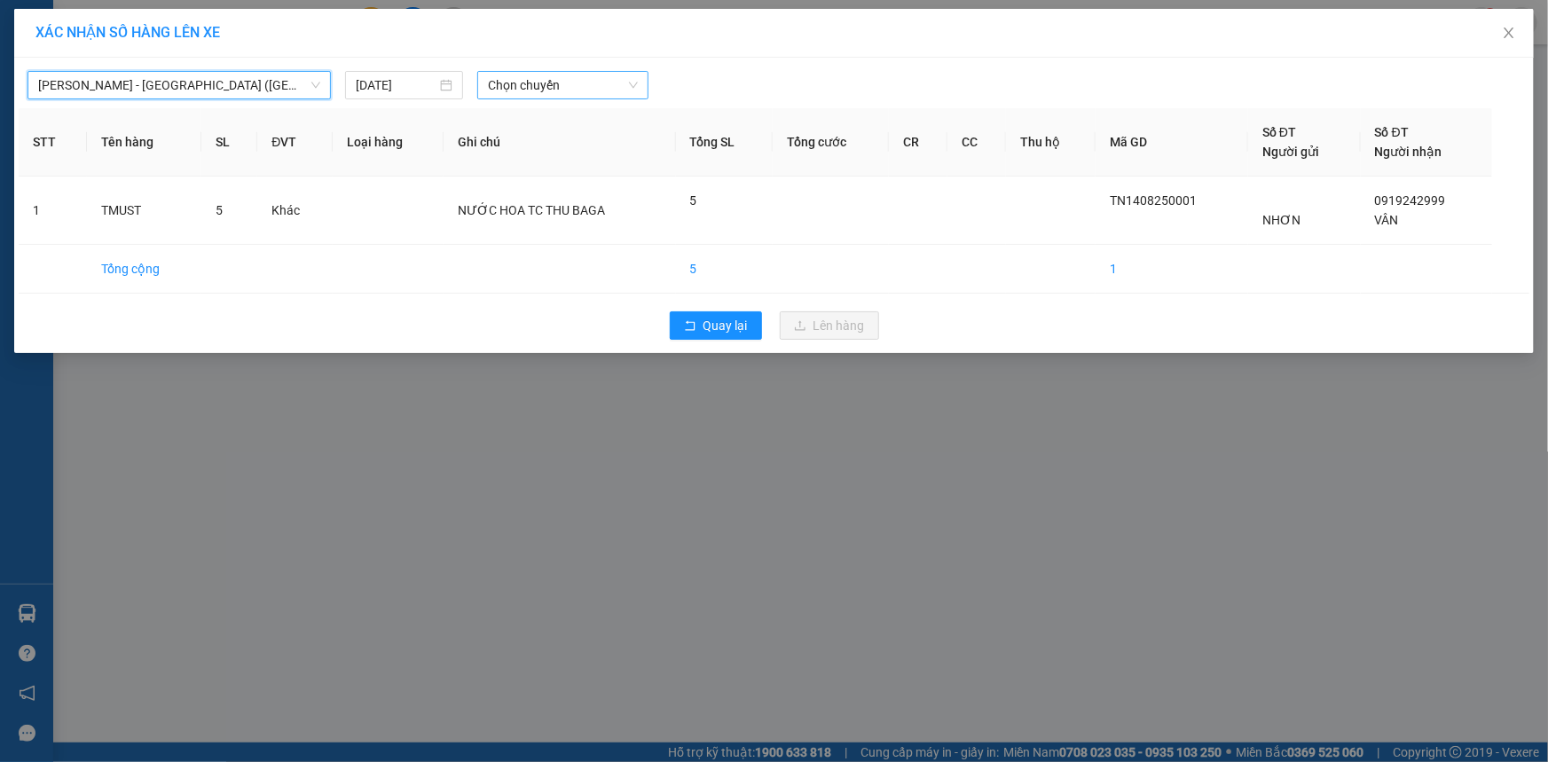
click at [511, 86] on span "Chọn chuyến" at bounding box center [563, 85] width 150 height 27
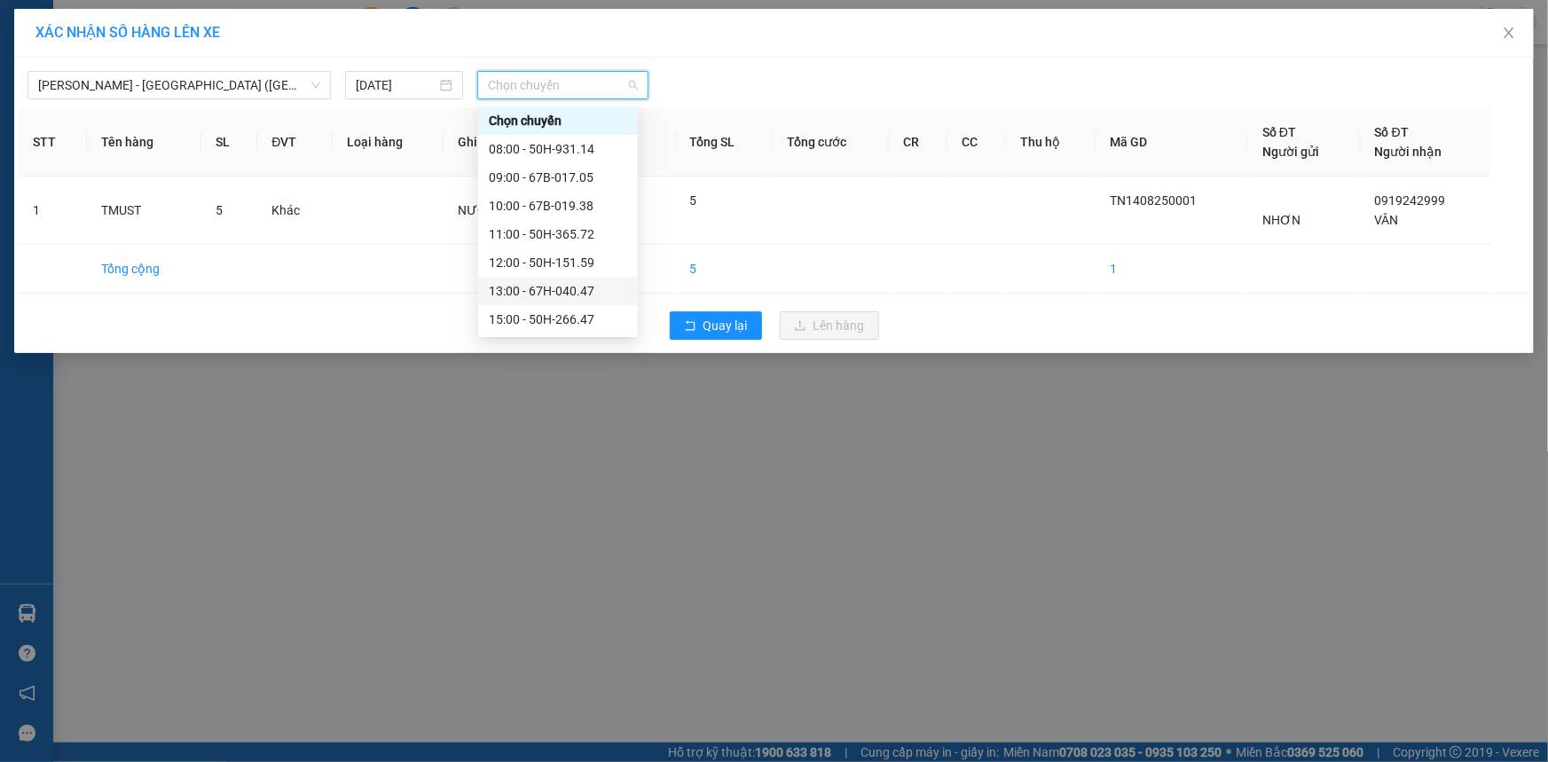
scroll to position [80, 0]
click at [516, 154] on div "11:00 - 50H-365.72" at bounding box center [558, 155] width 138 height 20
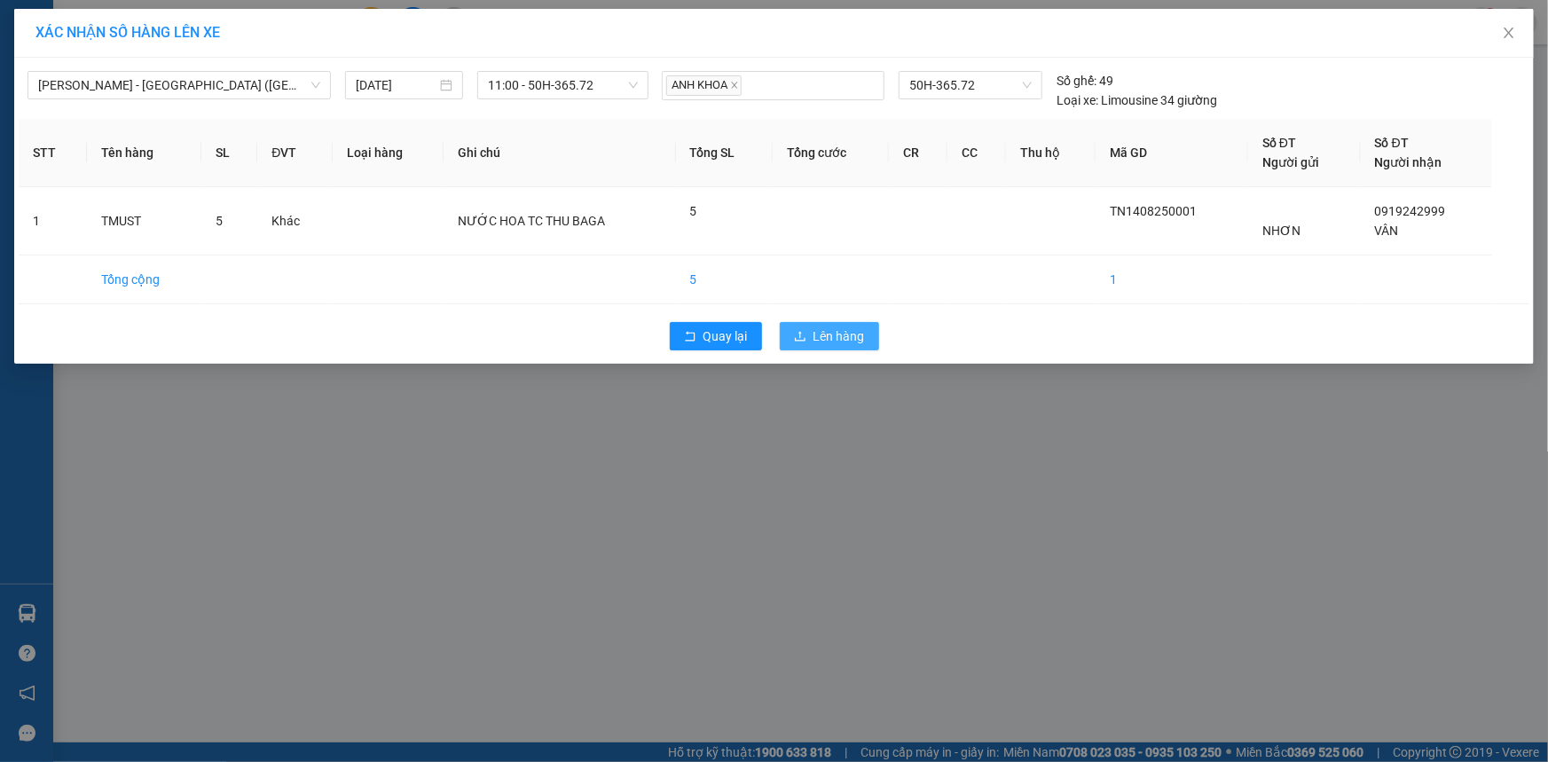
click at [862, 338] on span "Lên hàng" at bounding box center [839, 337] width 51 height 20
